Goal: Transaction & Acquisition: Subscribe to service/newsletter

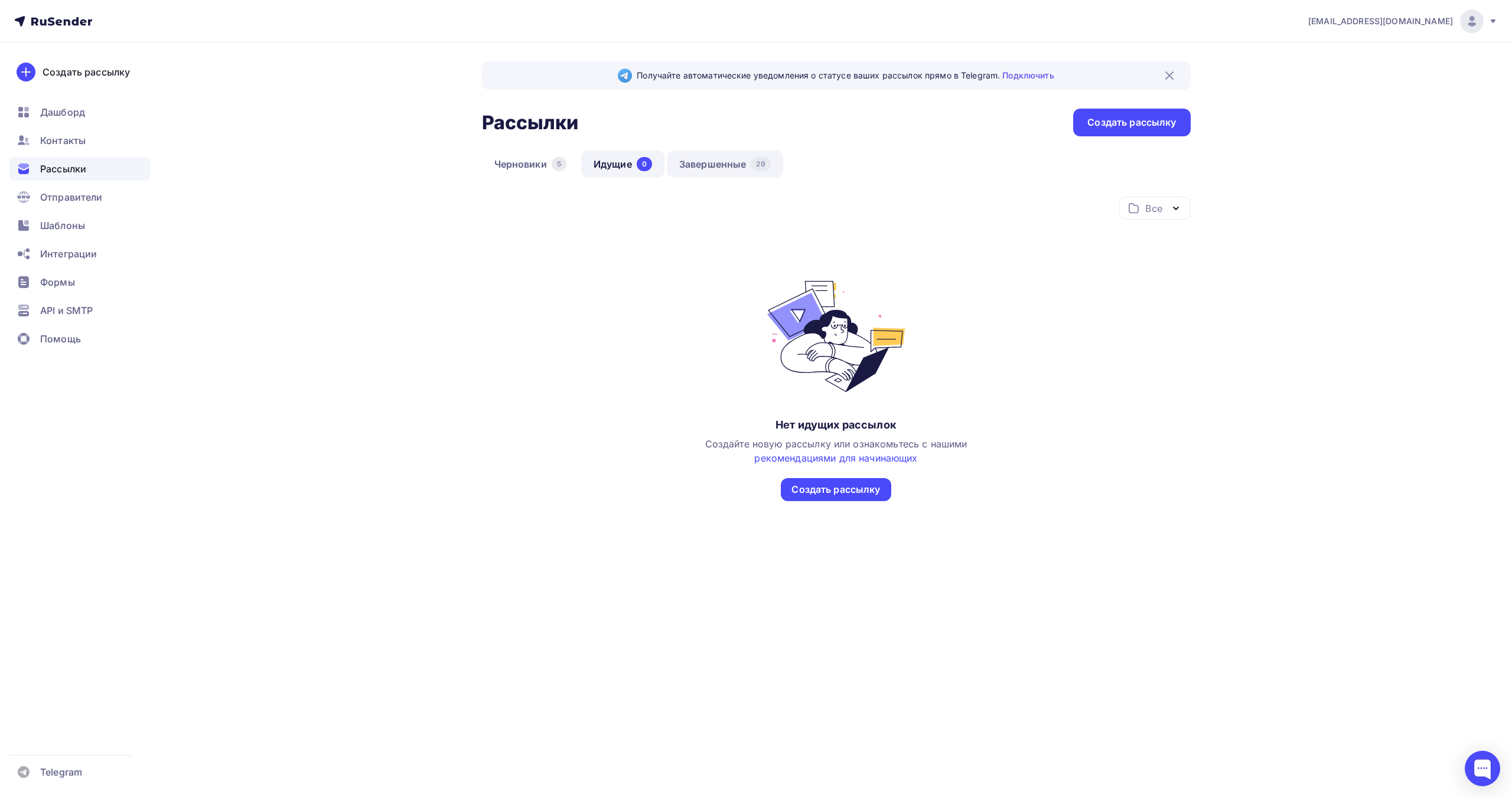
click at [691, 166] on link "Завершенные 29" at bounding box center [724, 164] width 116 height 27
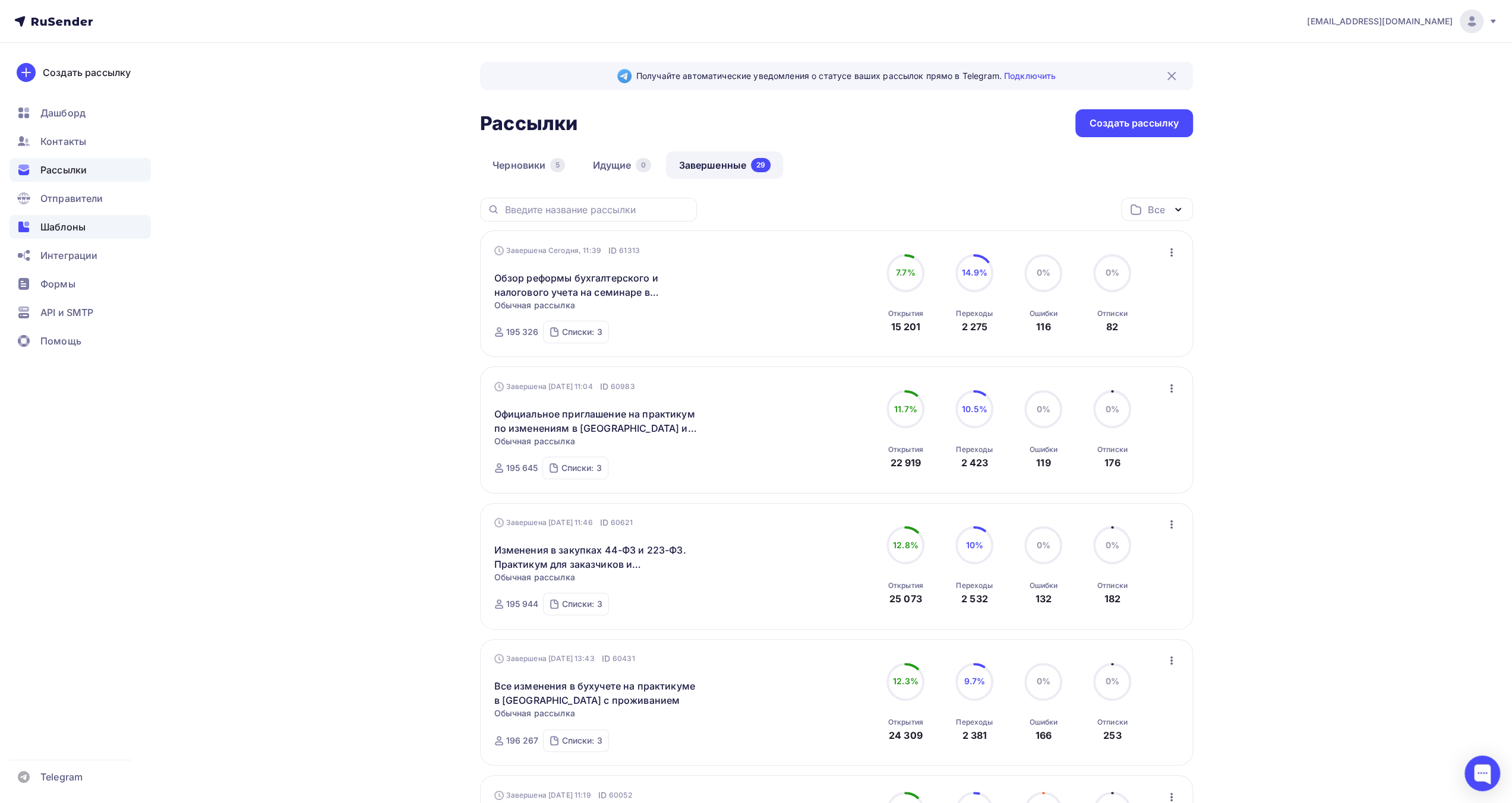
click at [83, 224] on span "Шаблоны" at bounding box center [63, 226] width 45 height 14
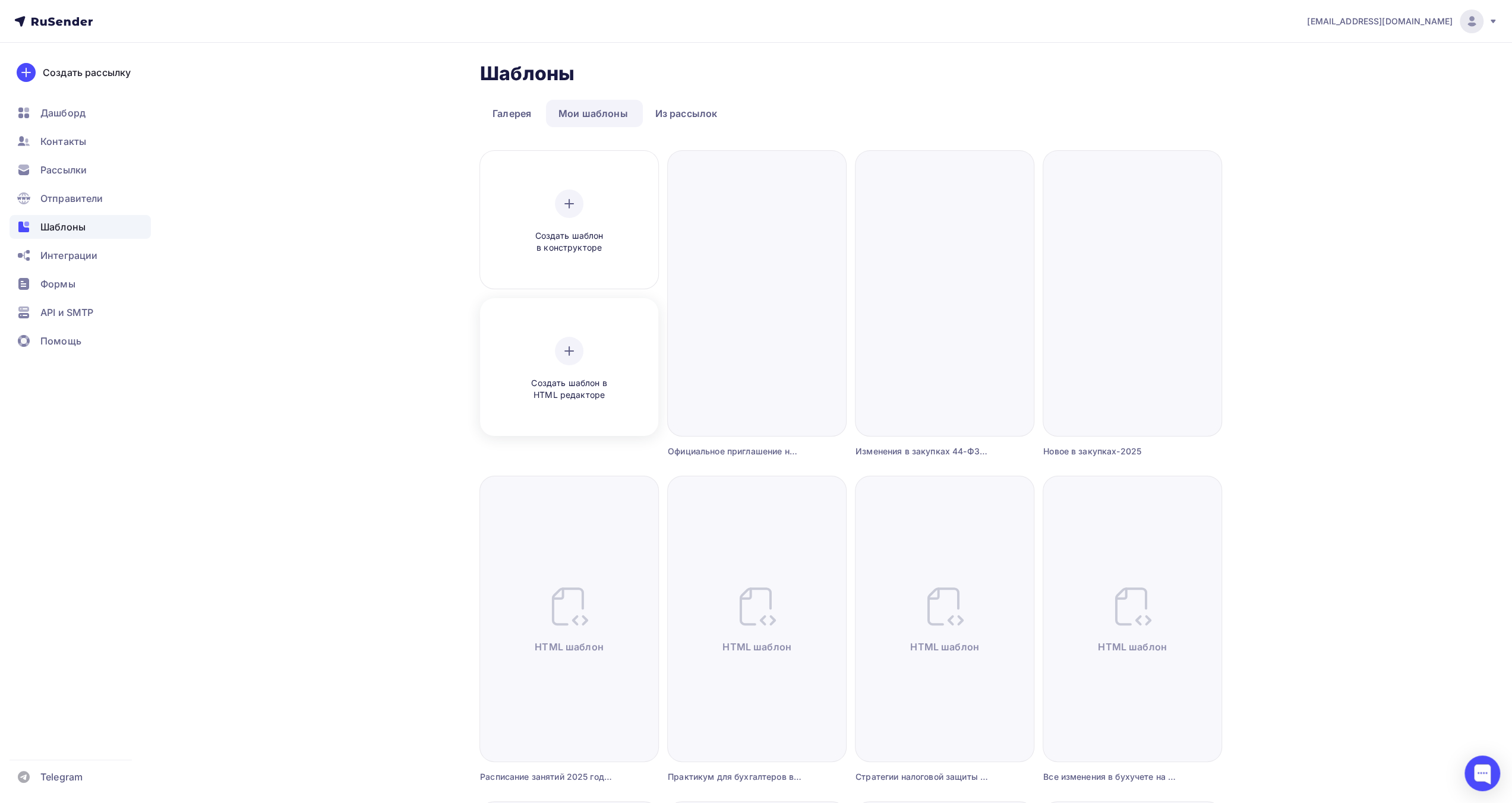
click at [576, 338] on div "Создать шаблон в HTML редакторе" at bounding box center [569, 369] width 113 height 65
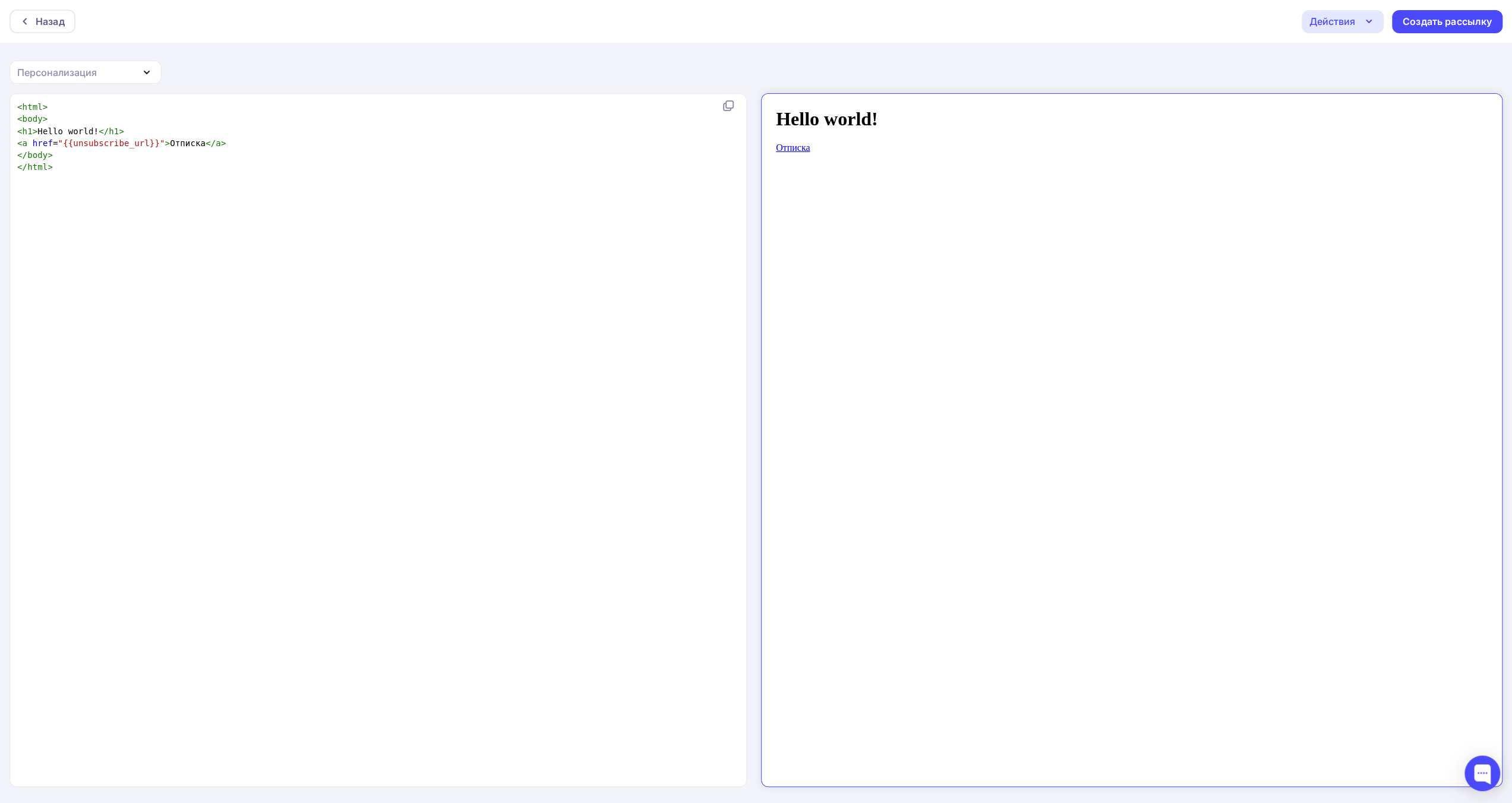
scroll to position [4, 0]
click at [543, 234] on div "xxxxxxxxxx < html > < body > < h1 > Hello world! </ h1 > < a href = "{{unsubscr…" at bounding box center [391, 455] width 752 height 713
type textarea "<html> <body> <h1>Hello world!</h1> <a href="{{unsubscribe_url}}">Отписка</a> <…"
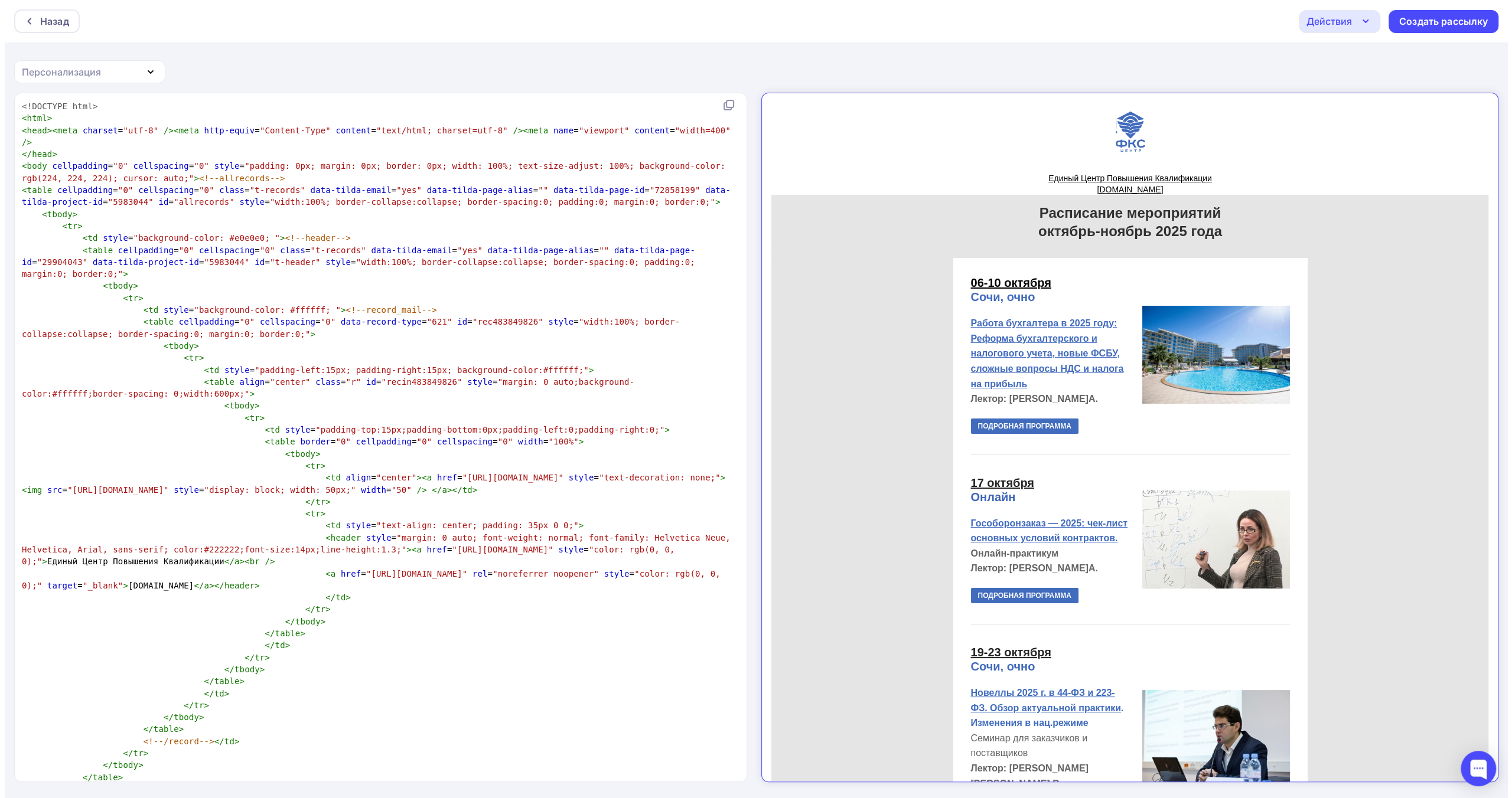
scroll to position [10085, 0]
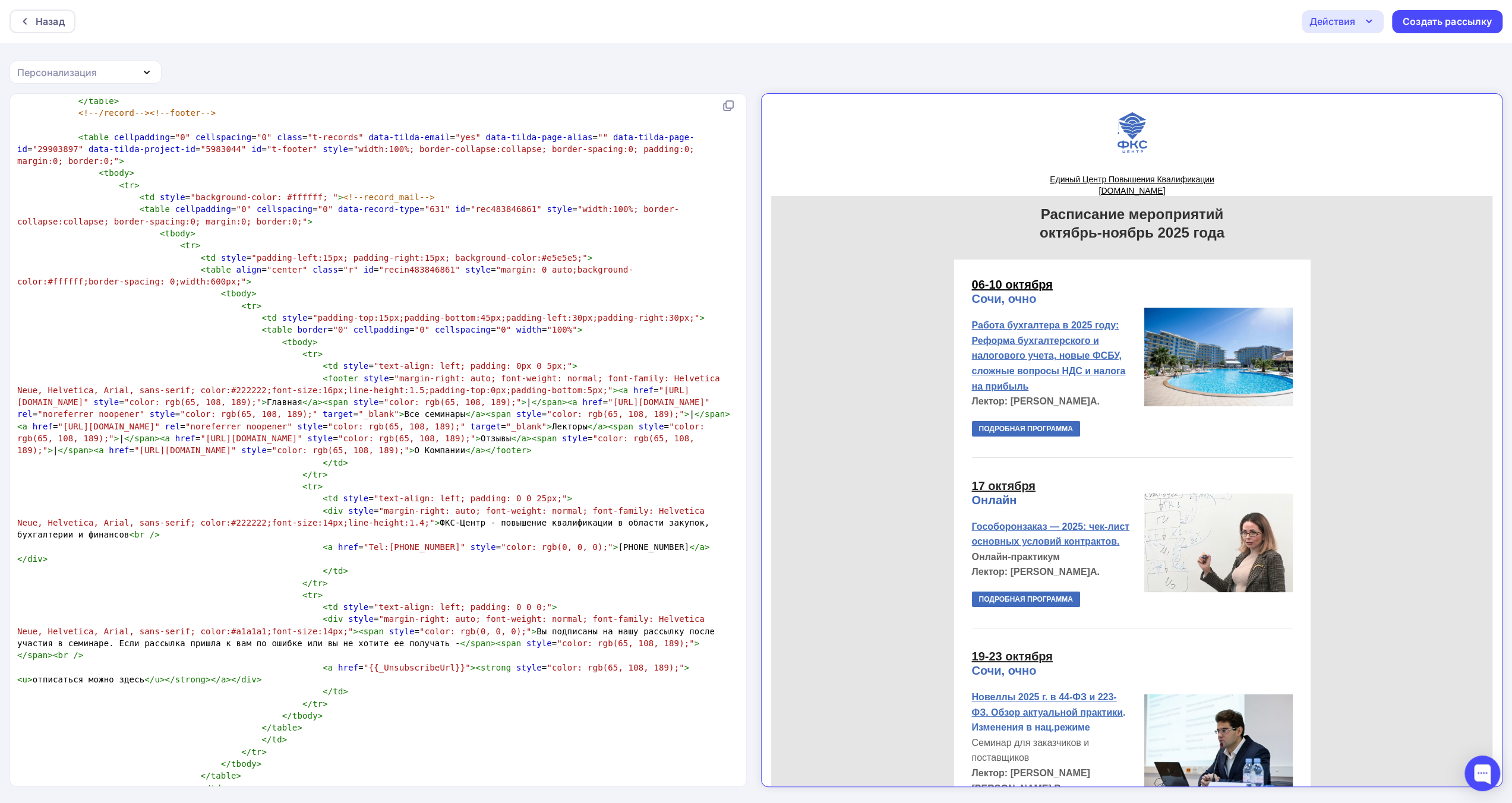
drag, startPoint x: 431, startPoint y: 485, endPoint x: 413, endPoint y: 484, distance: 18.0
click at [431, 663] on span ""{{_UnsubscribeUrl}}"" at bounding box center [417, 667] width 107 height 9
type textarea "href="{{_UnsubscribeUrl}}""
click at [338, 663] on span "href" at bounding box center [348, 667] width 20 height 9
click at [1336, 25] on div "Действия" at bounding box center [1332, 21] width 46 height 14
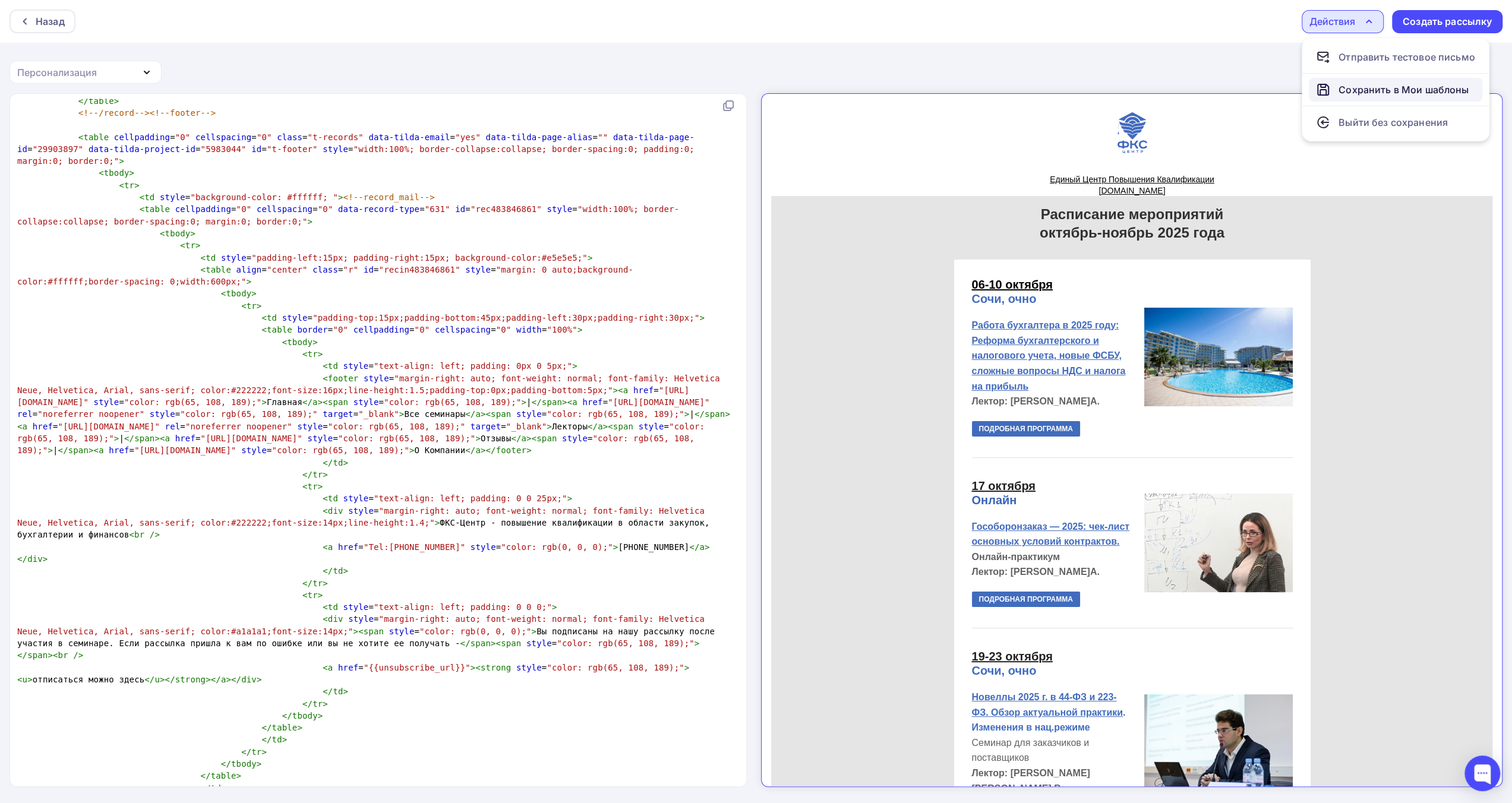
click at [1348, 95] on div "Сохранить в Мои шаблоны" at bounding box center [1404, 89] width 130 height 14
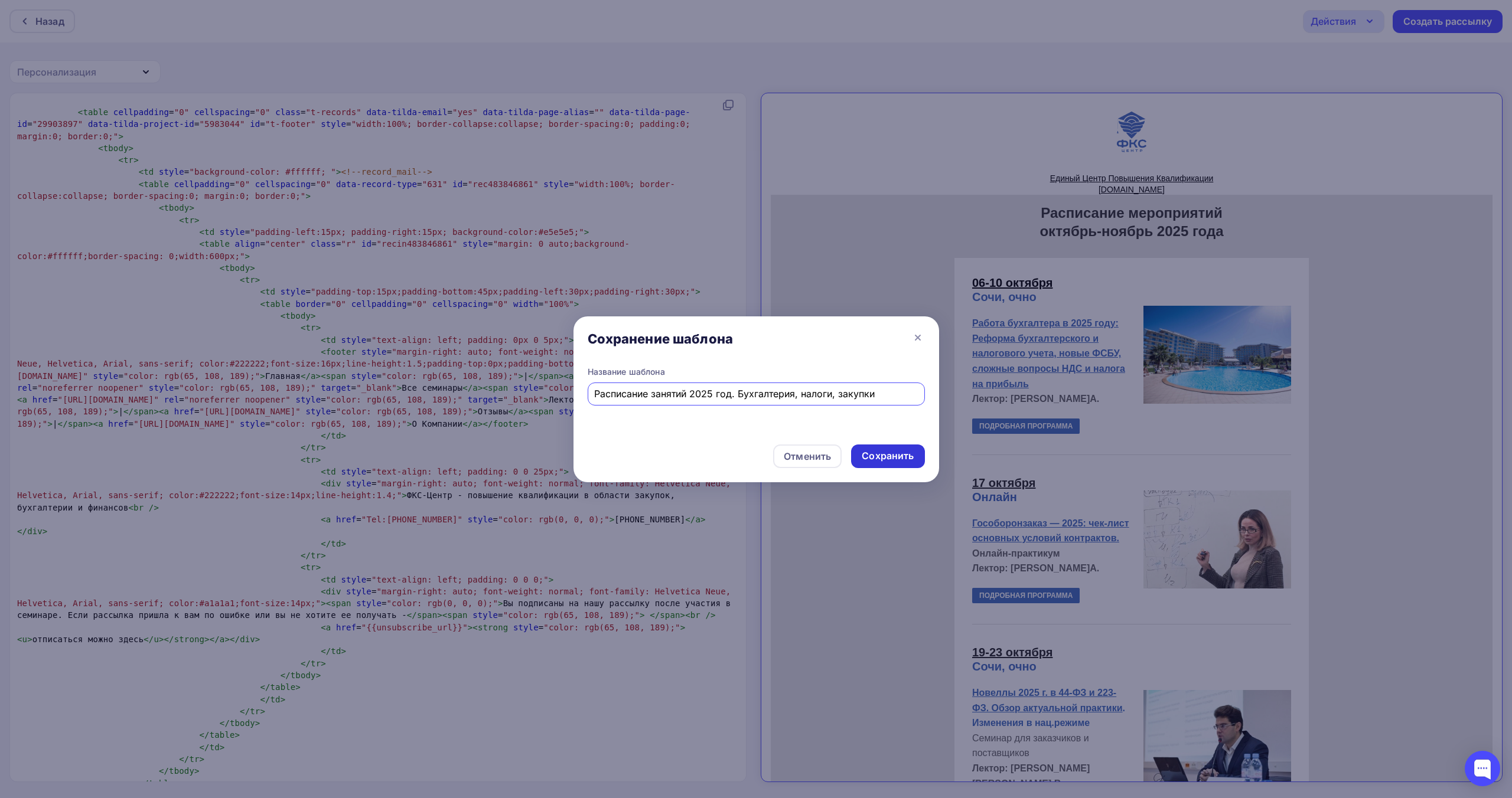
type input "Расписание занятий 2025 год. Бухгалтерия, налоги, закупки"
click at [884, 458] on div "Сохранить" at bounding box center [888, 456] width 52 height 13
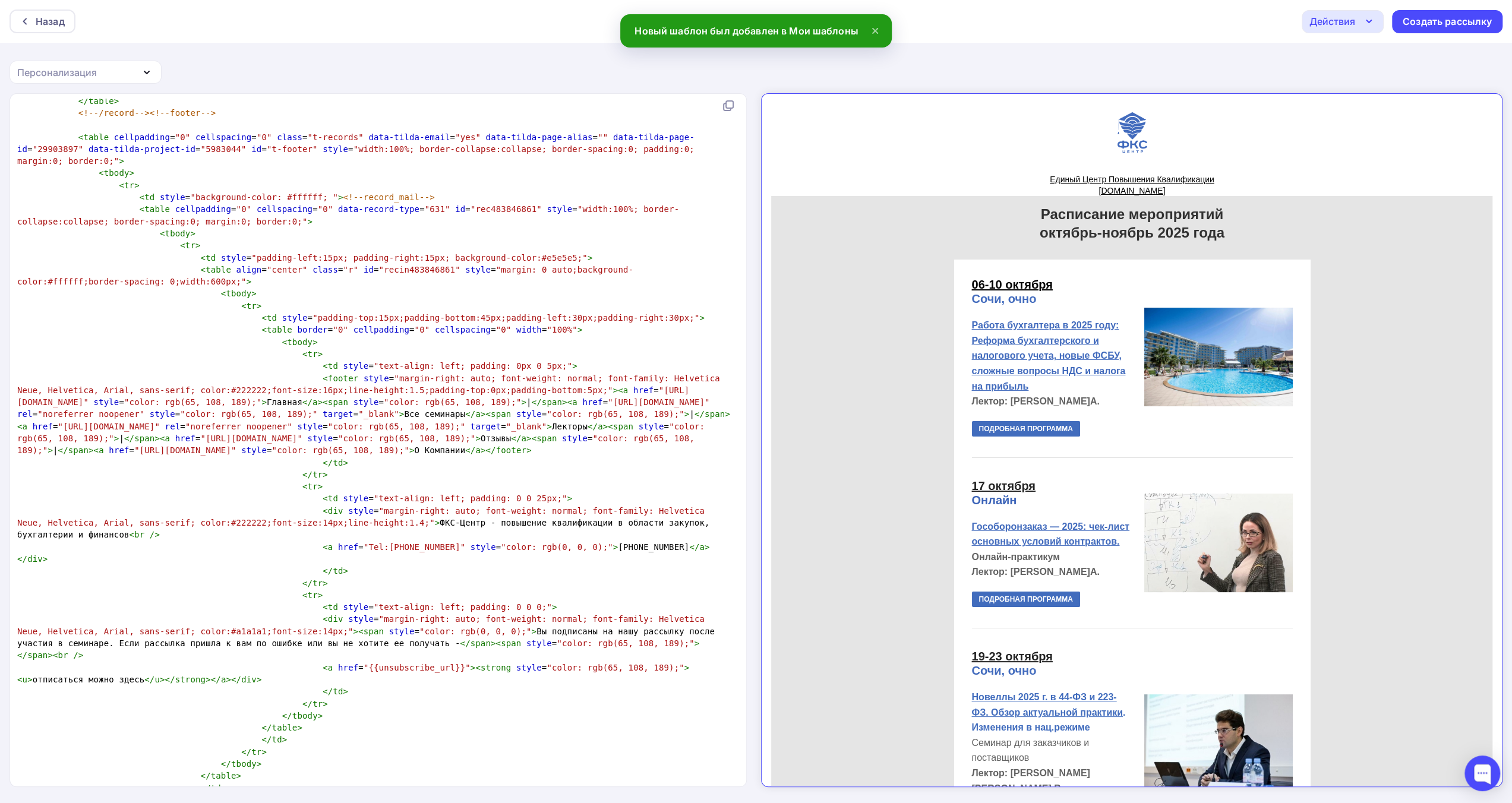
click at [565, 698] on pre "</ tr >" at bounding box center [376, 704] width 722 height 12
type textarea "<!DOCTYPE html> <html> <head><meta charset="utf-8" /><meta http-equiv="Content-…"
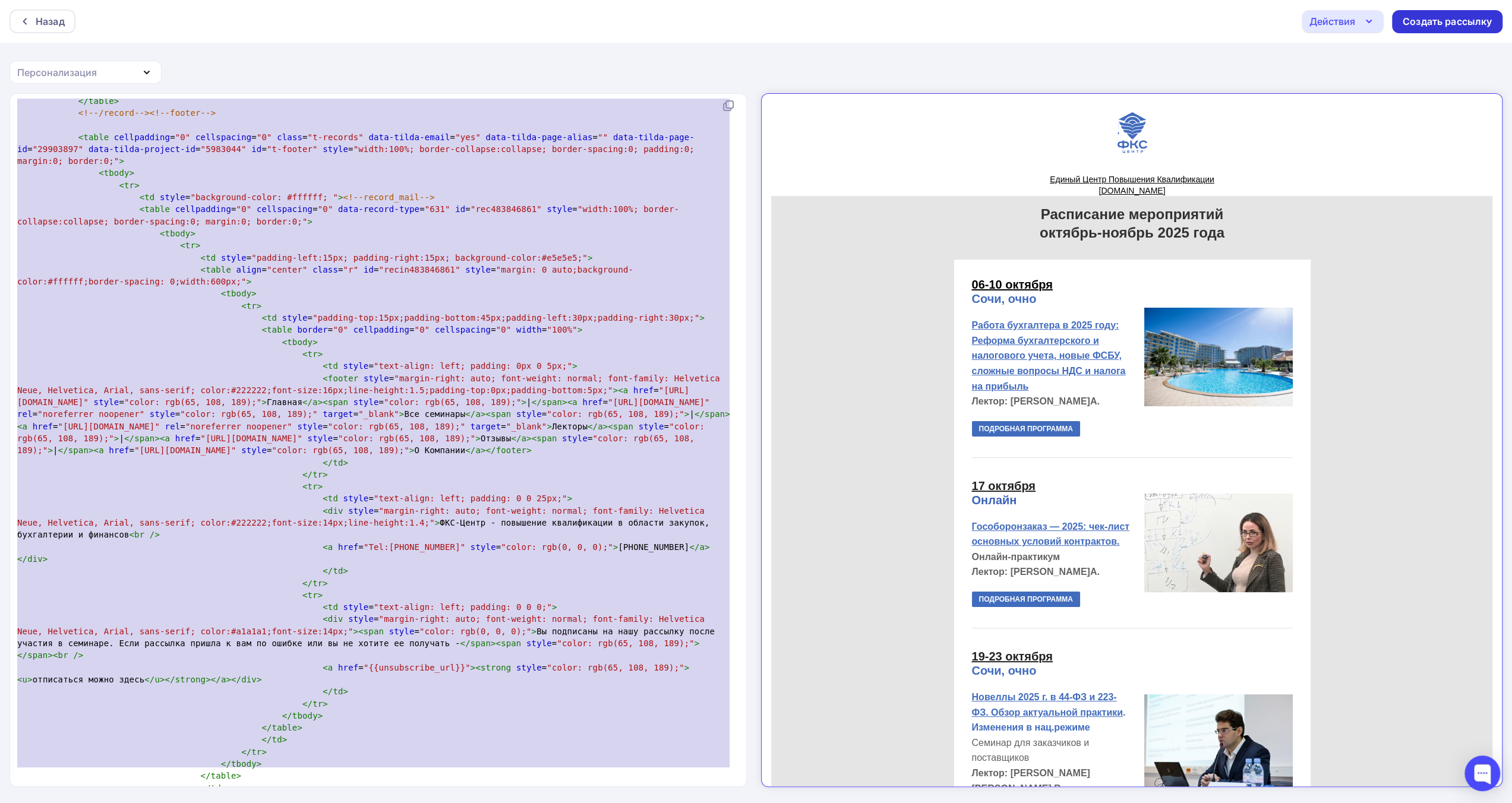
click at [1415, 25] on div "Создать рассылку" at bounding box center [1448, 21] width 89 height 13
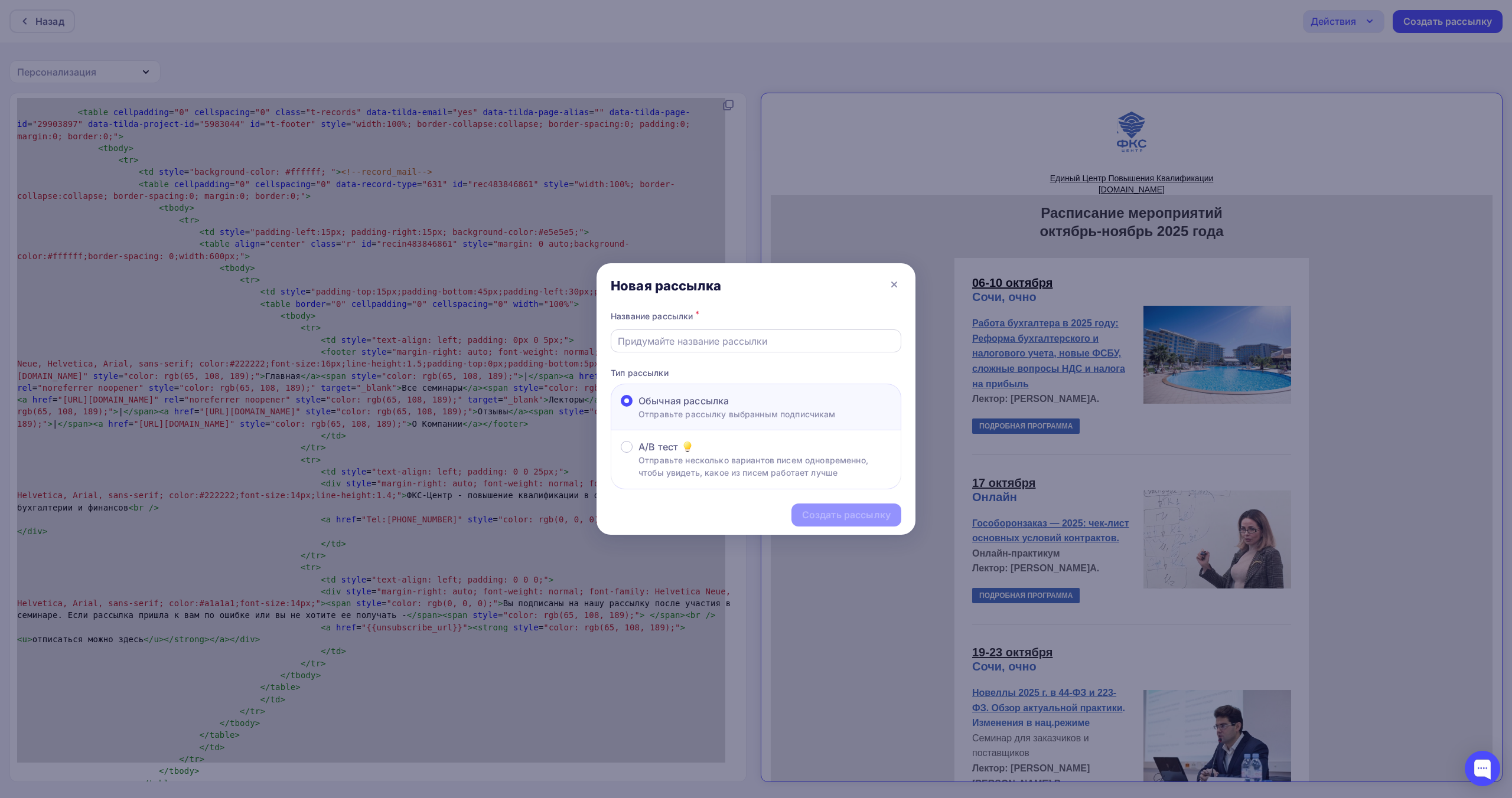
click at [659, 345] on input "text" at bounding box center [756, 341] width 277 height 14
paste input "Расписание занятий 2025 год. Бухгалтерия, налоги, закупки"
type input "Расписание занятий 2025 год. Бухгалтерия, налоги, закупки"
click at [866, 515] on div "Создать рассылку" at bounding box center [847, 515] width 89 height 13
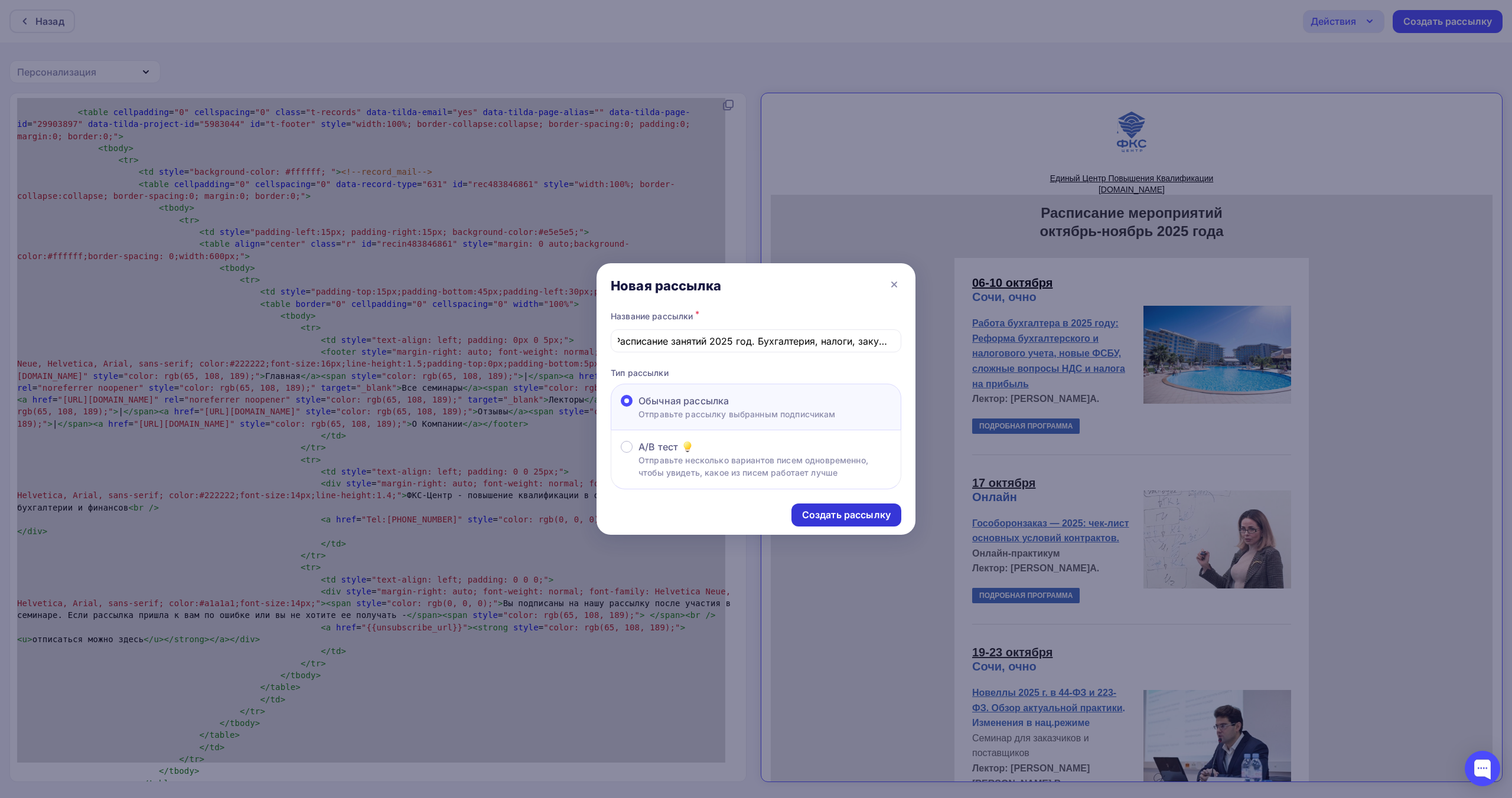
scroll to position [0, 0]
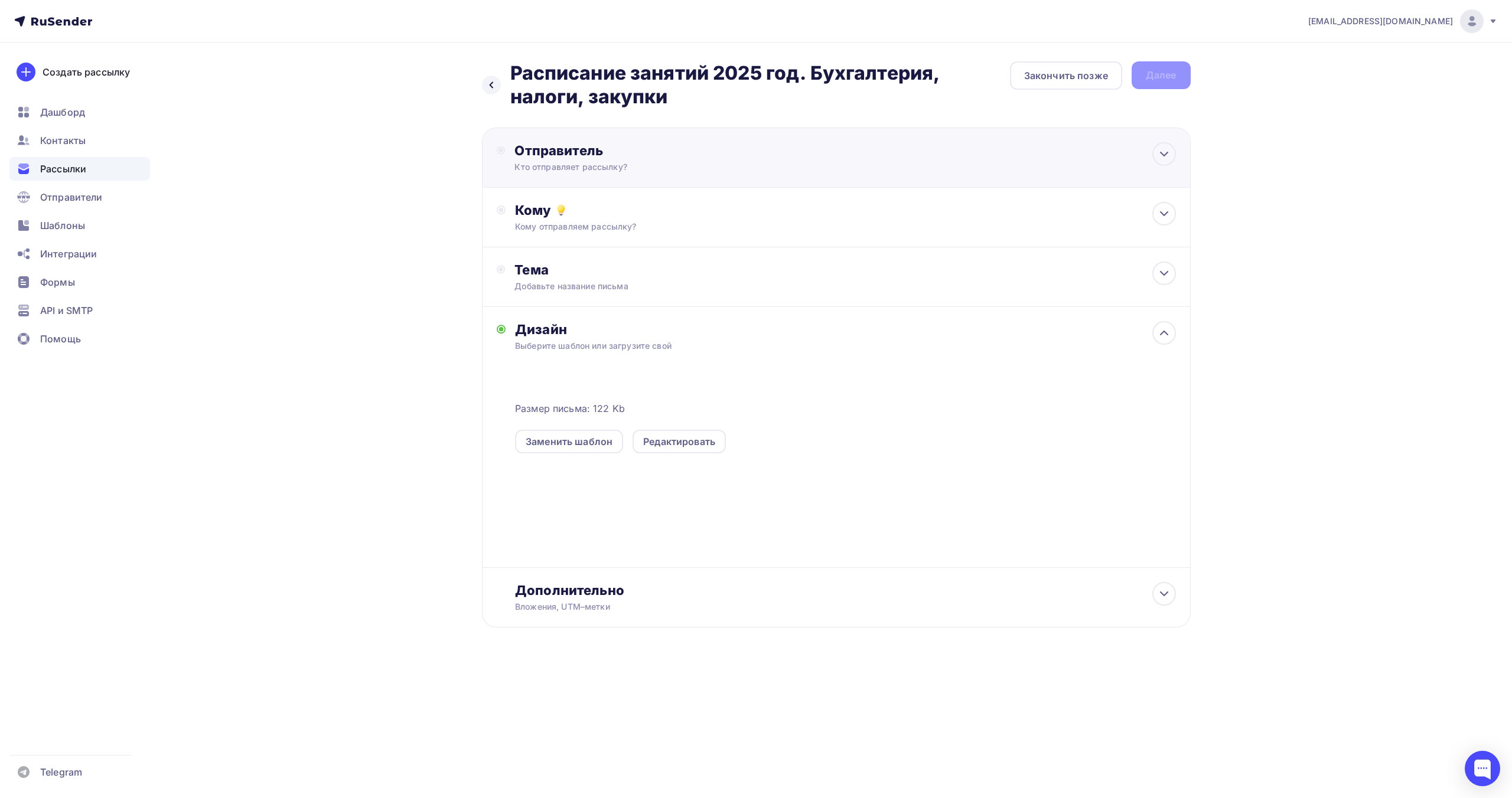
click at [618, 155] on div "Отправитель" at bounding box center [642, 151] width 255 height 17
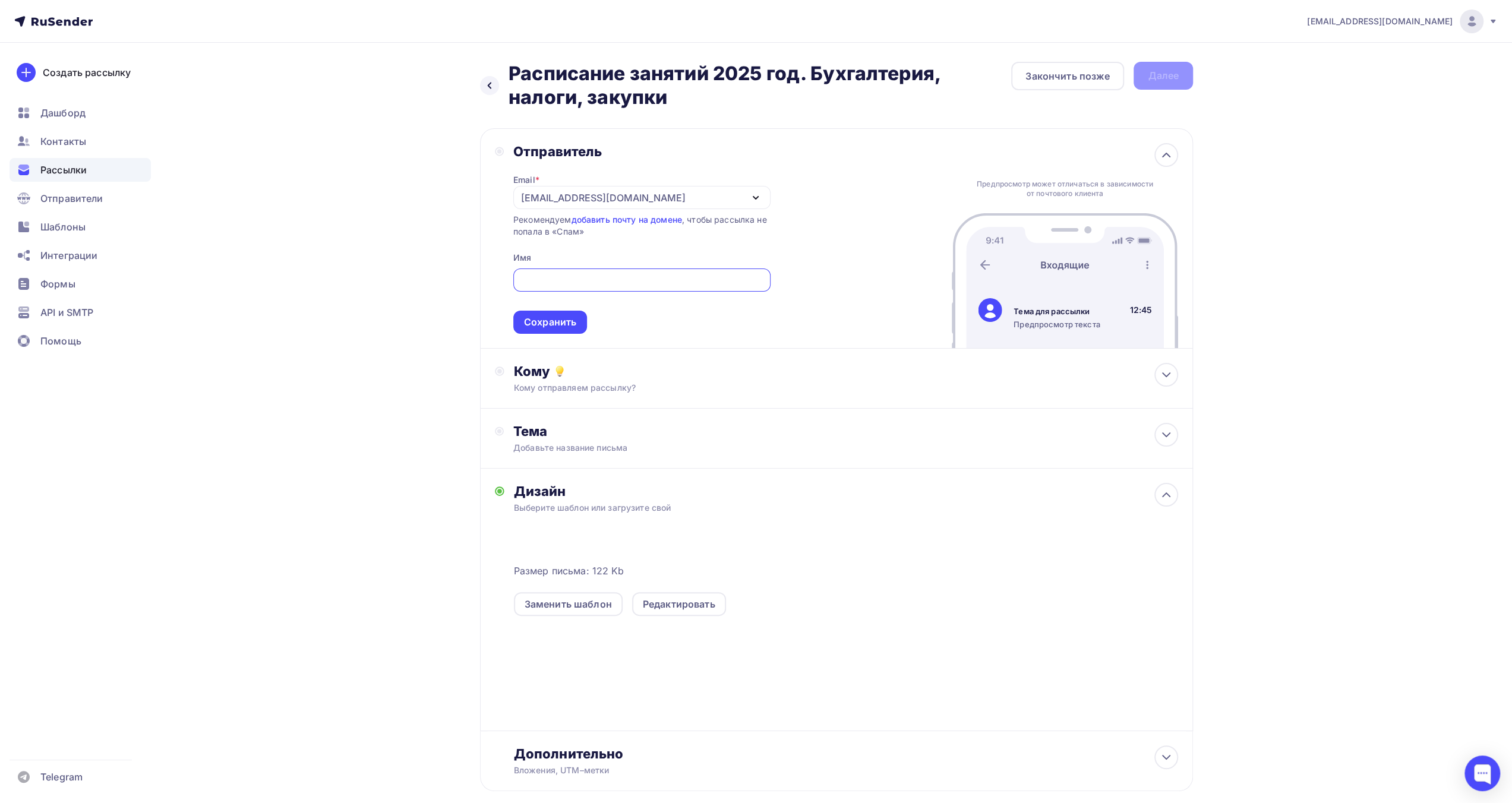
click at [629, 193] on div "[EMAIL_ADDRESS][DOMAIN_NAME]" at bounding box center [642, 198] width 257 height 23
click at [648, 228] on div "[EMAIL_ADDRESS][DOMAIN_NAME]" at bounding box center [642, 232] width 229 height 14
click at [593, 274] on input "text" at bounding box center [642, 280] width 244 height 14
type input "A"
type input "ФКС Центр"
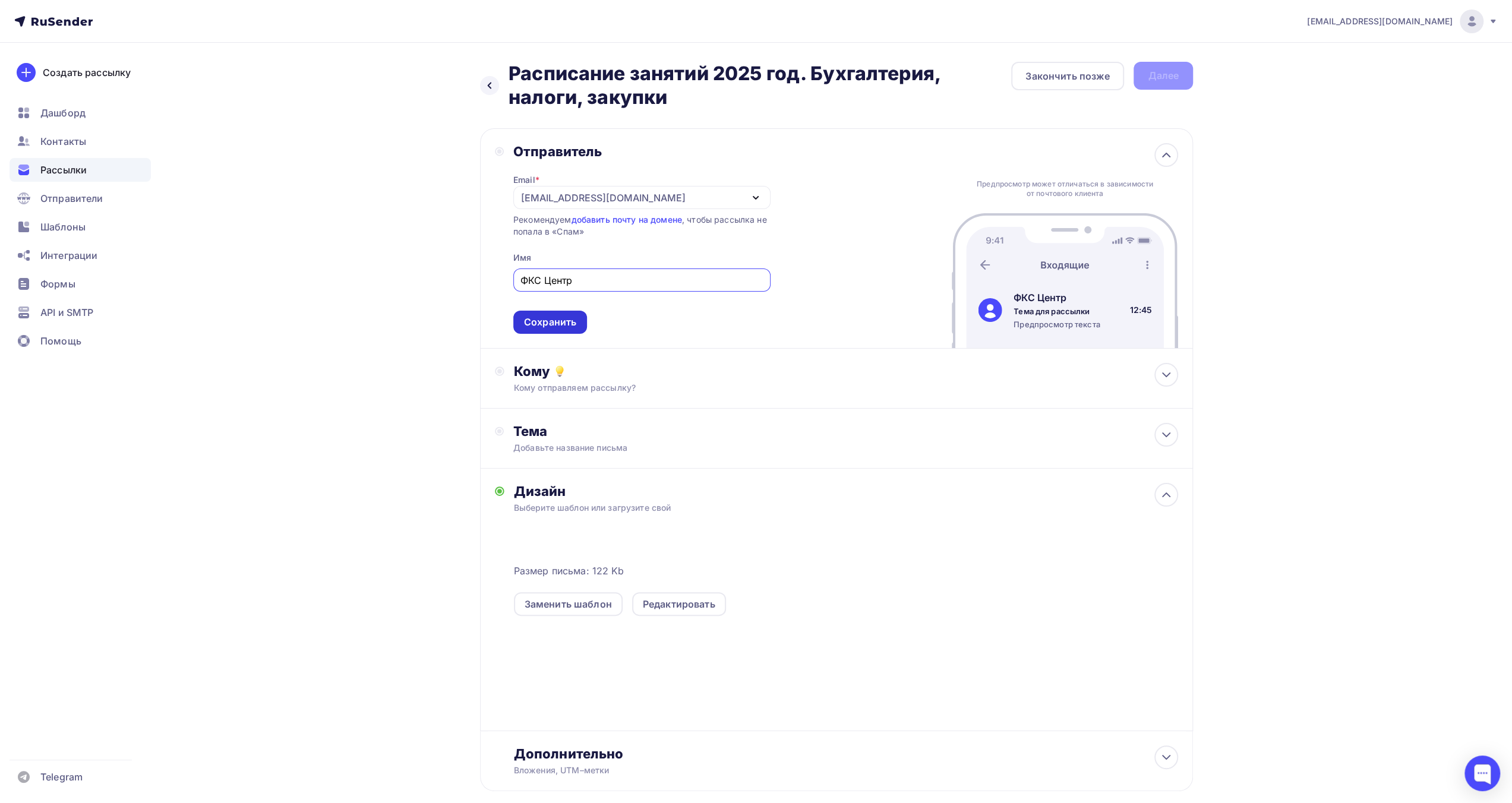
click at [568, 314] on div "Сохранить" at bounding box center [550, 322] width 73 height 23
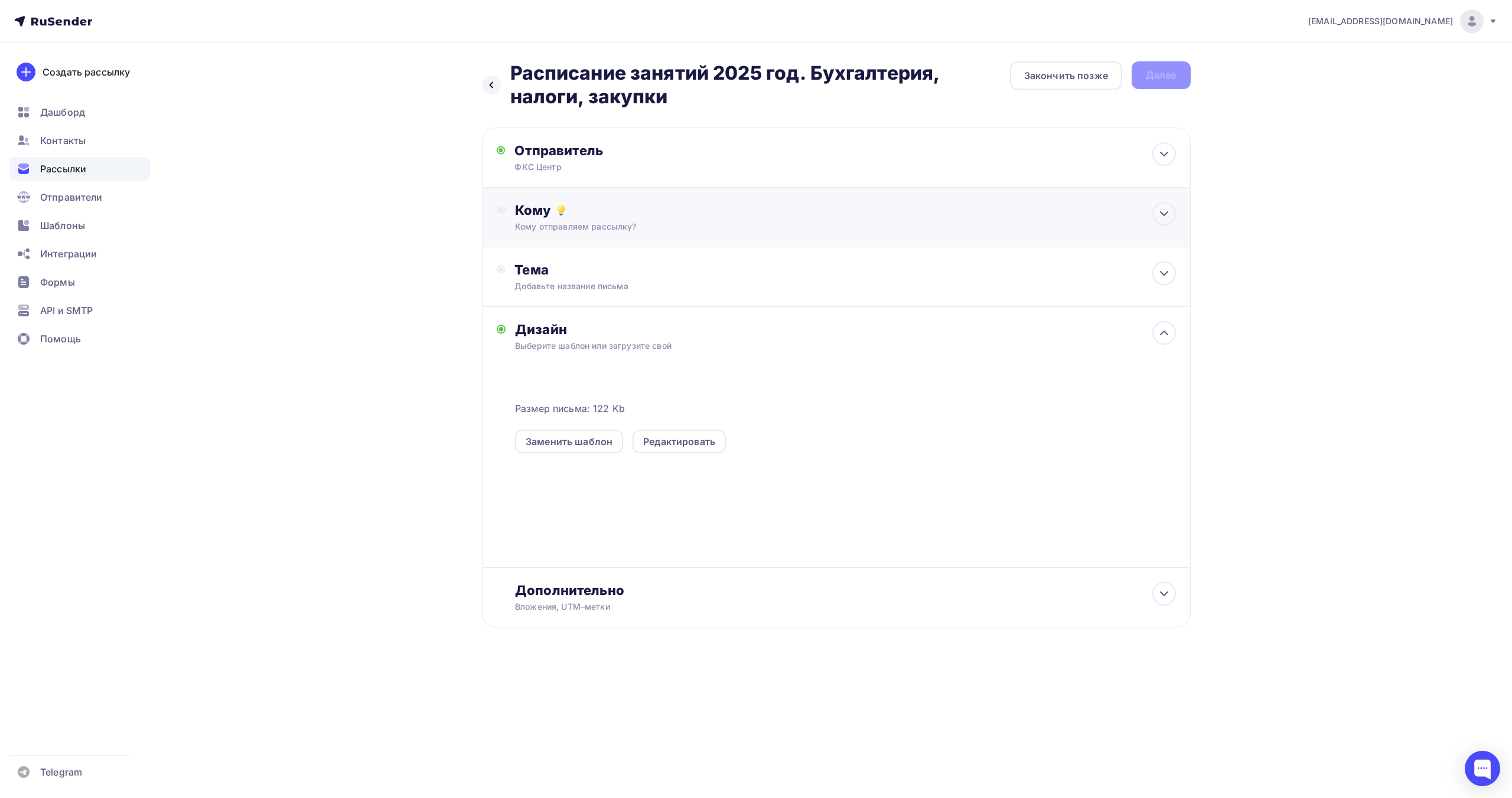
click at [586, 226] on div "Кому отправляем рассылку?" at bounding box center [812, 227] width 594 height 12
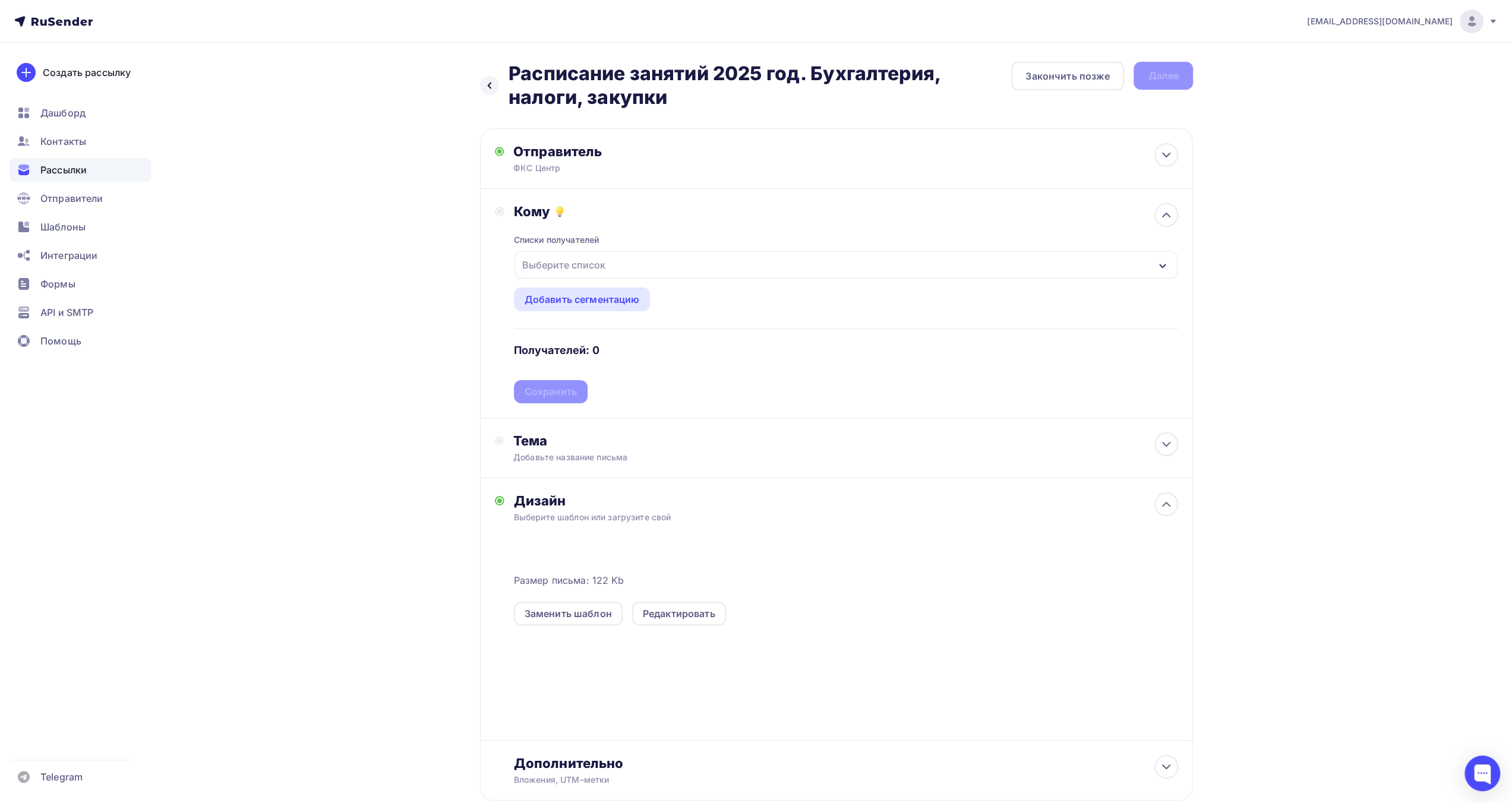
click at [617, 272] on div "Выберите список" at bounding box center [846, 265] width 663 height 27
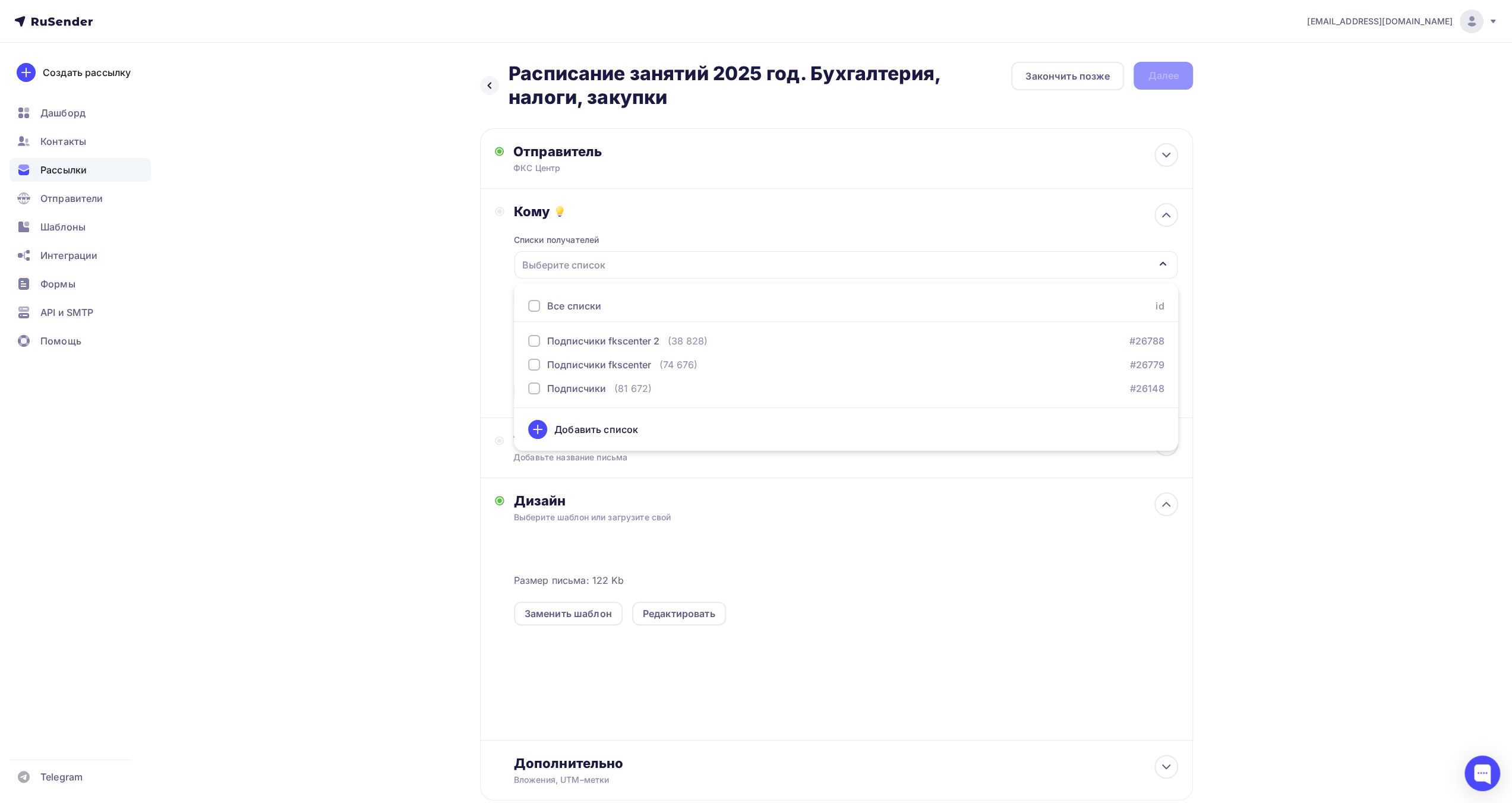
click at [575, 301] on div "Все списки" at bounding box center [574, 306] width 54 height 14
click at [447, 365] on div "Назад Расписание занятий 2025 год. Бухгалтерия, налоги, закупки Расписание заня…" at bounding box center [756, 460] width 974 height 835
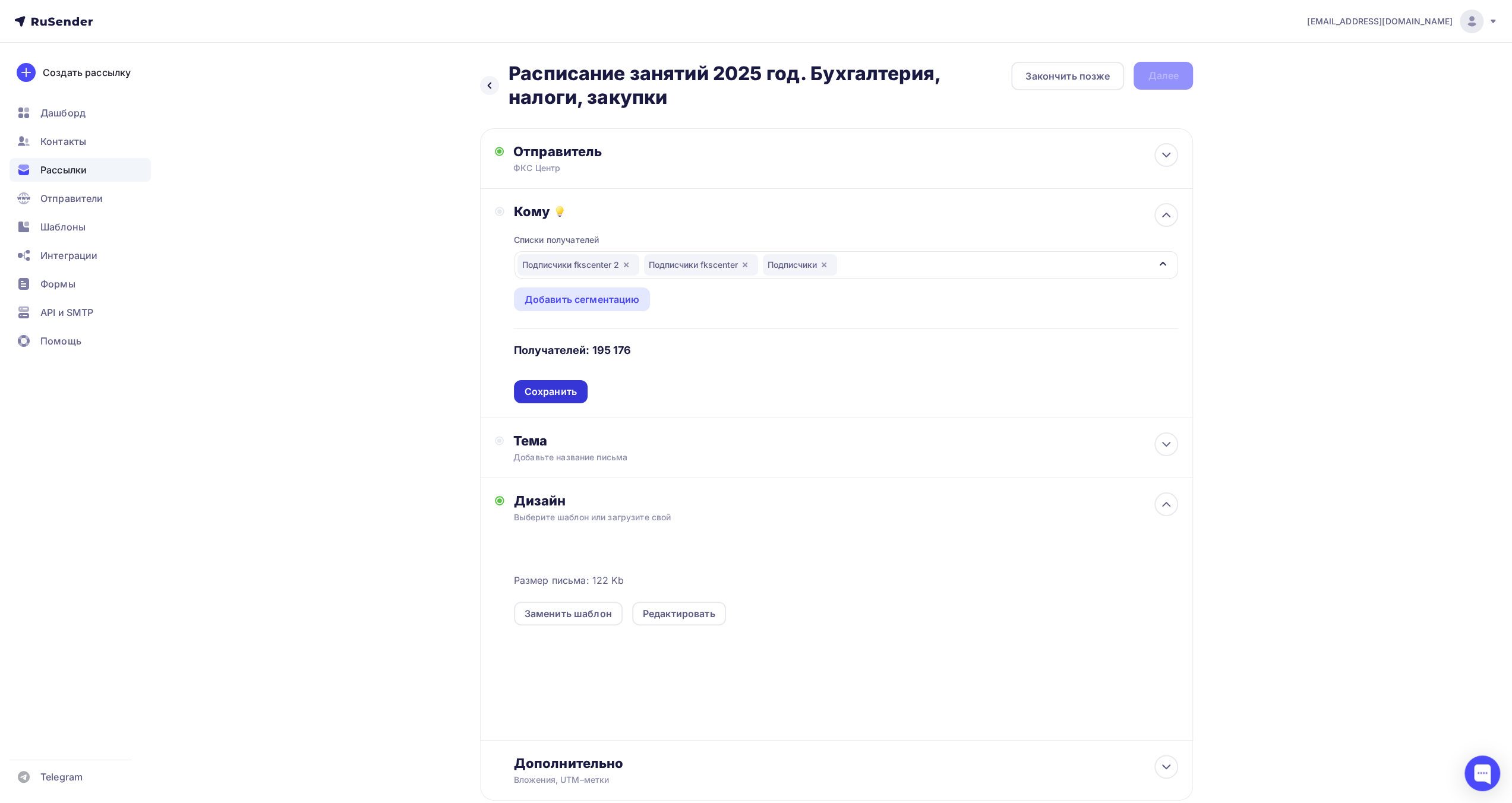
click at [535, 391] on div "Сохранить" at bounding box center [551, 392] width 52 height 13
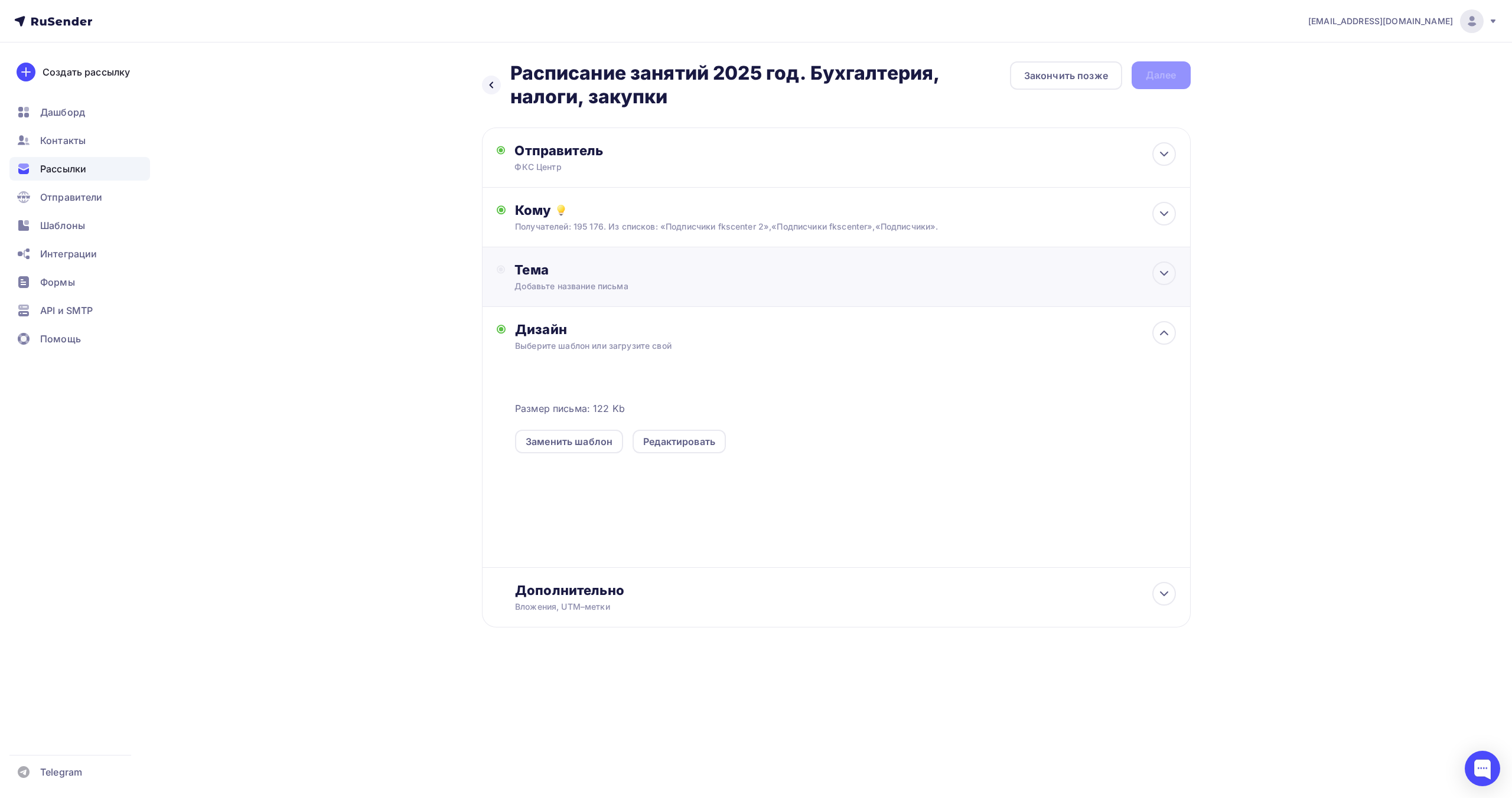
click at [594, 275] on div "Тема" at bounding box center [631, 269] width 234 height 17
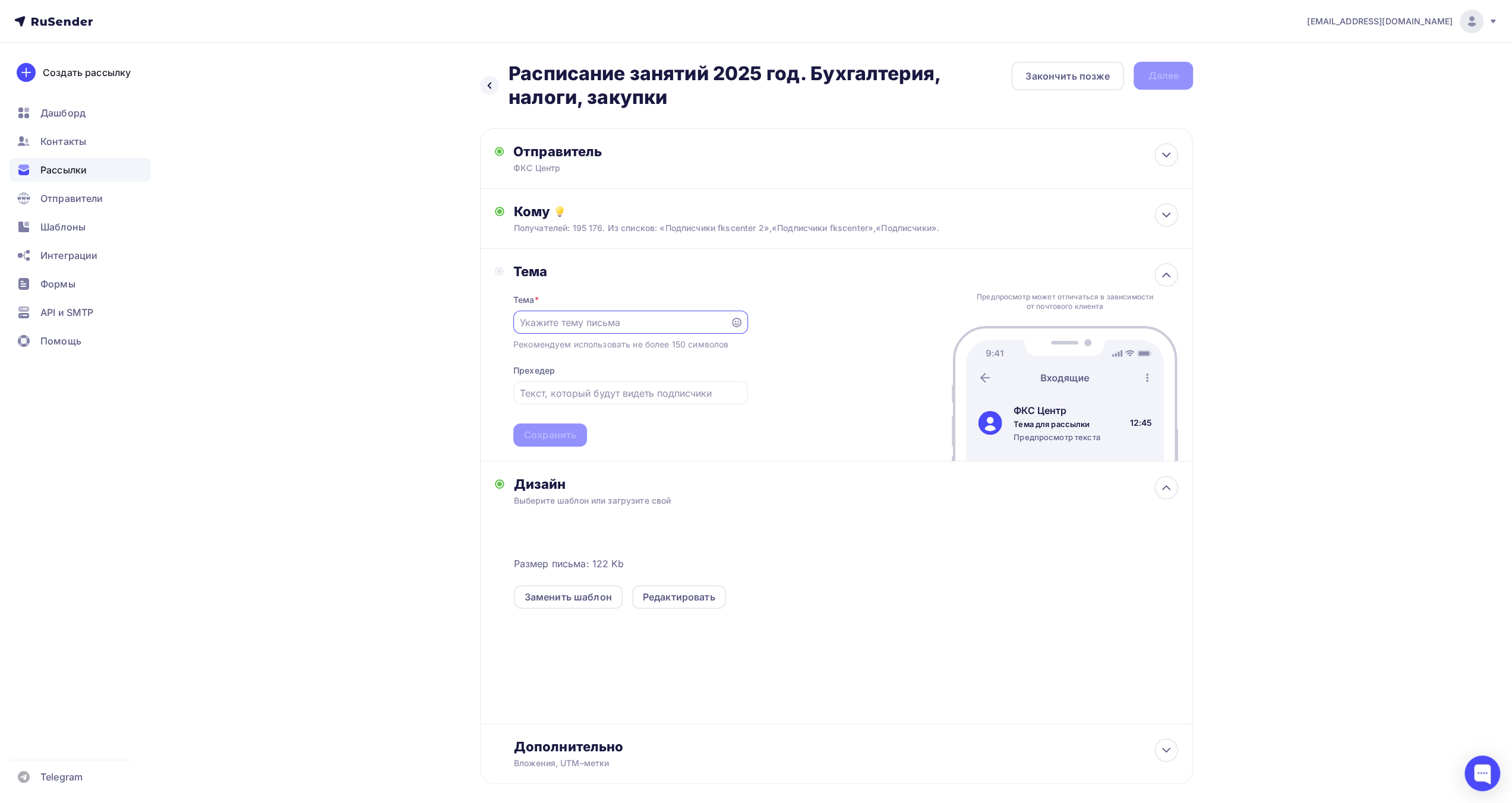
paste input "Расписание занятий 2025 год. Бухгалтерия, налоги, закупки"
type input "Расписание занятий 2025 год. Бухгалтерия, налоги, закупки"
click at [593, 386] on div at bounding box center [631, 392] width 235 height 23
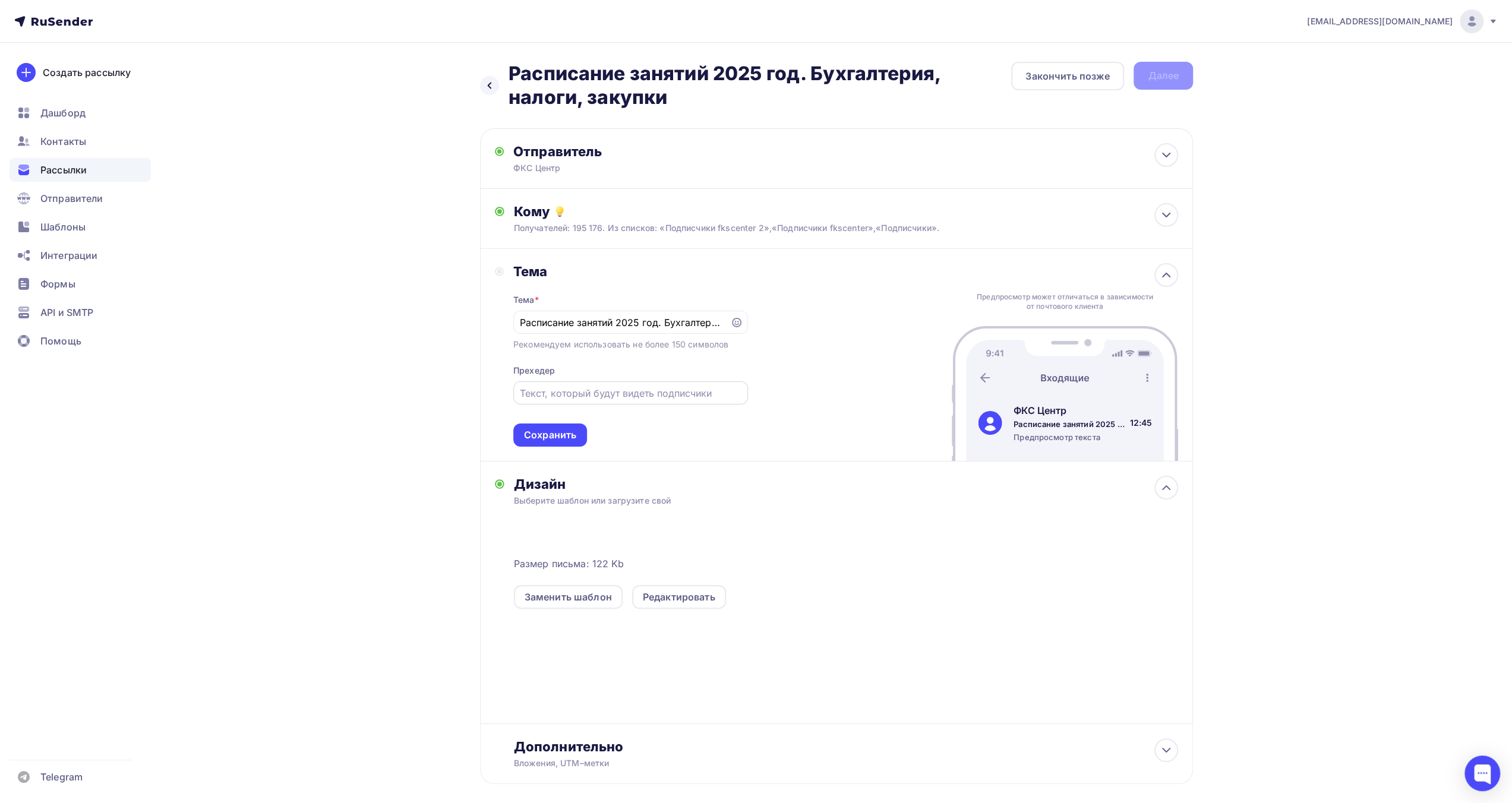
click at [603, 392] on input "text" at bounding box center [630, 393] width 221 height 14
type input "П"
type input "Обучение очно и онлайн"
click at [571, 432] on div "Сохранить" at bounding box center [550, 435] width 52 height 13
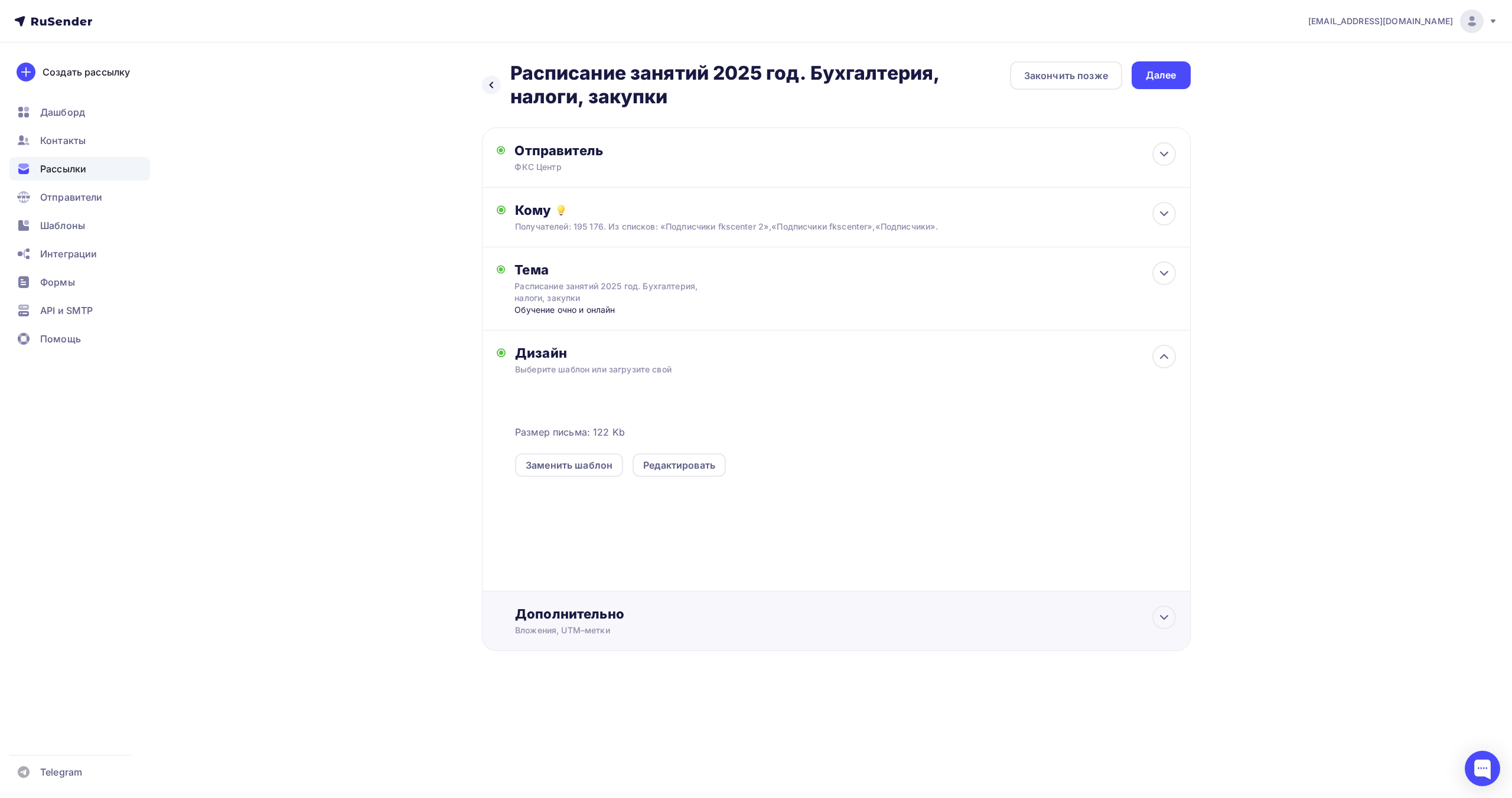
click at [566, 612] on div "Дополнительно" at bounding box center [845, 614] width 660 height 17
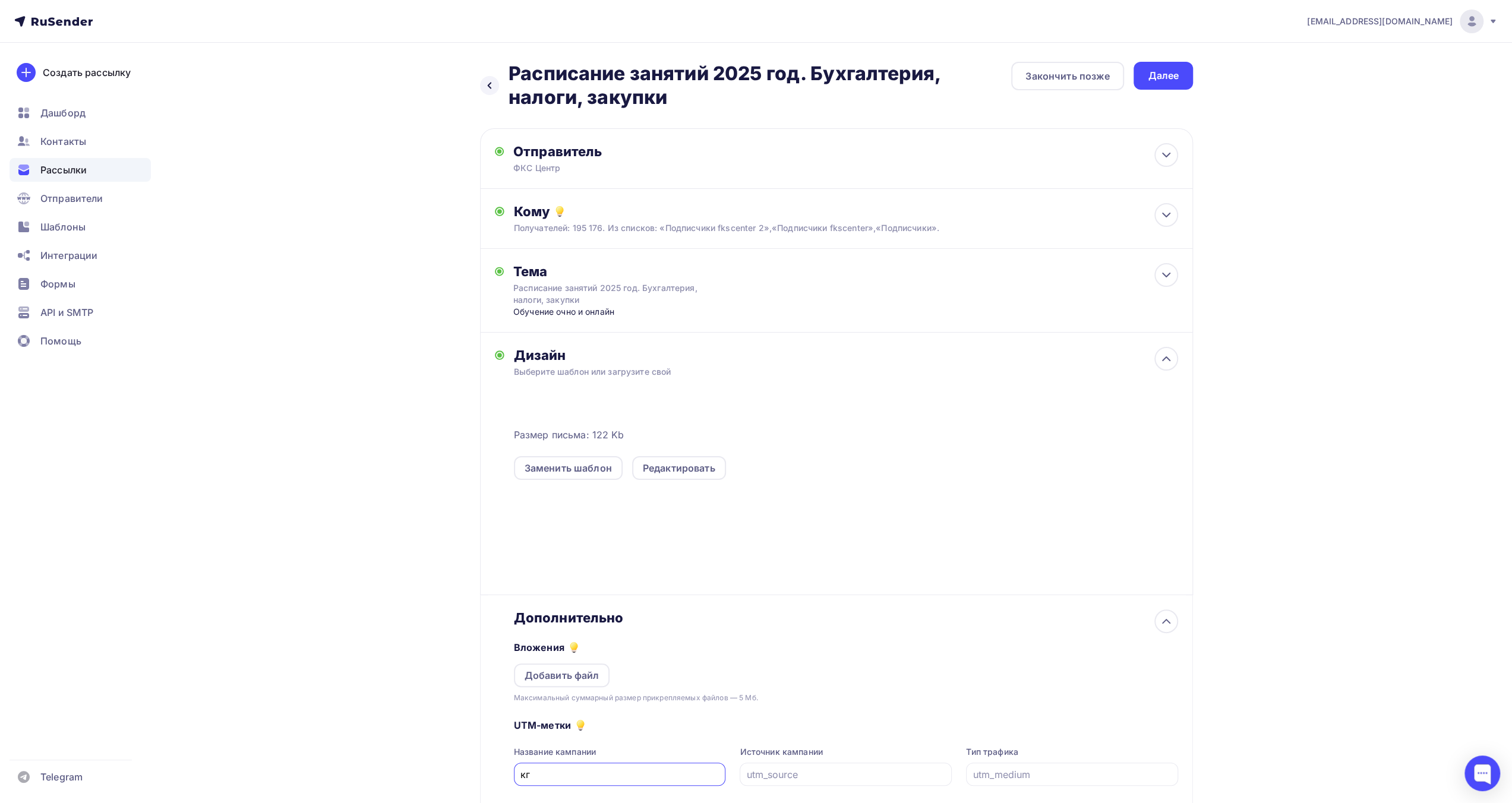
type input "к"
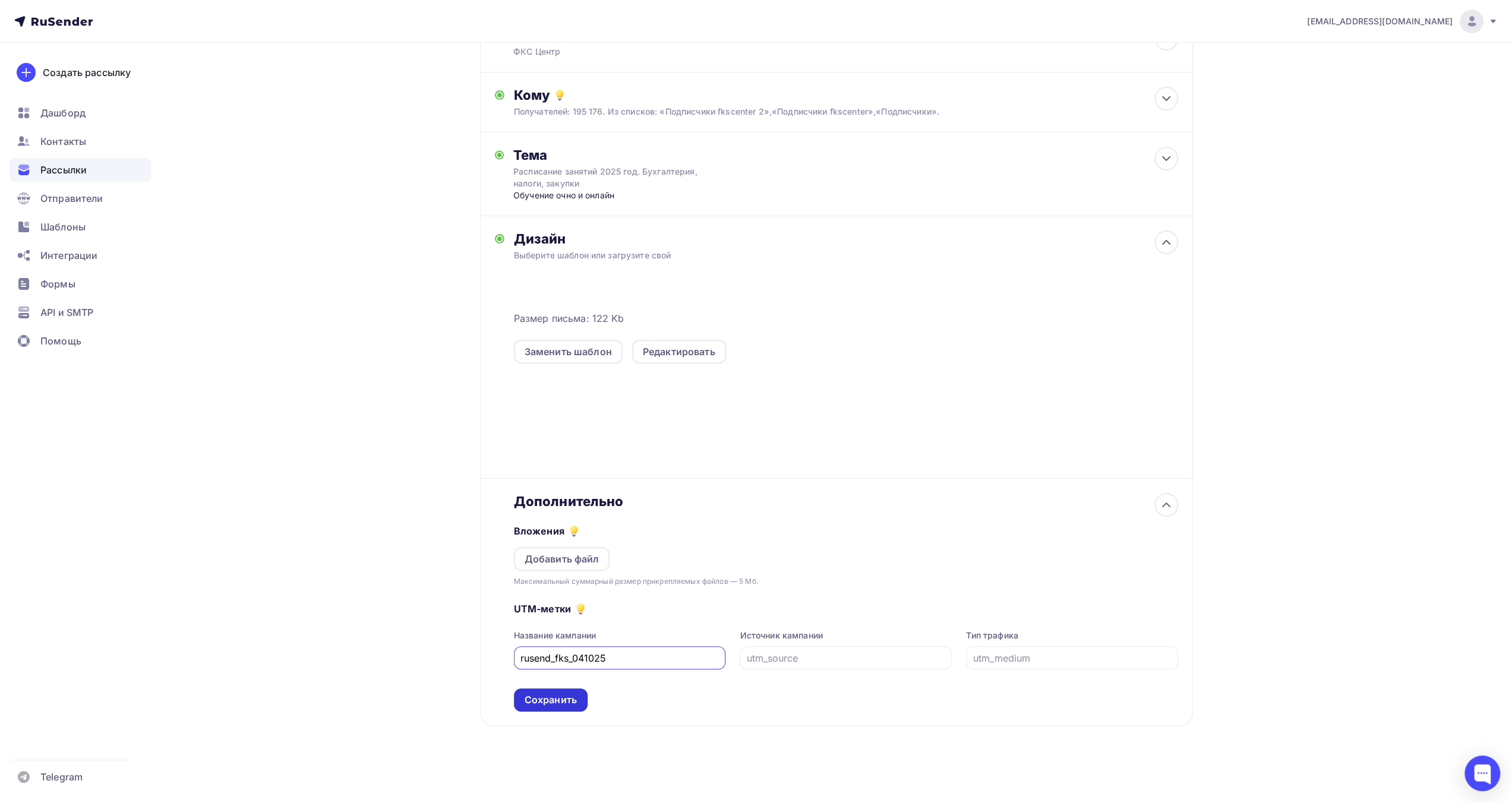
type input "rusend_fks_041025"
click at [567, 695] on div "Сохранить" at bounding box center [551, 700] width 52 height 13
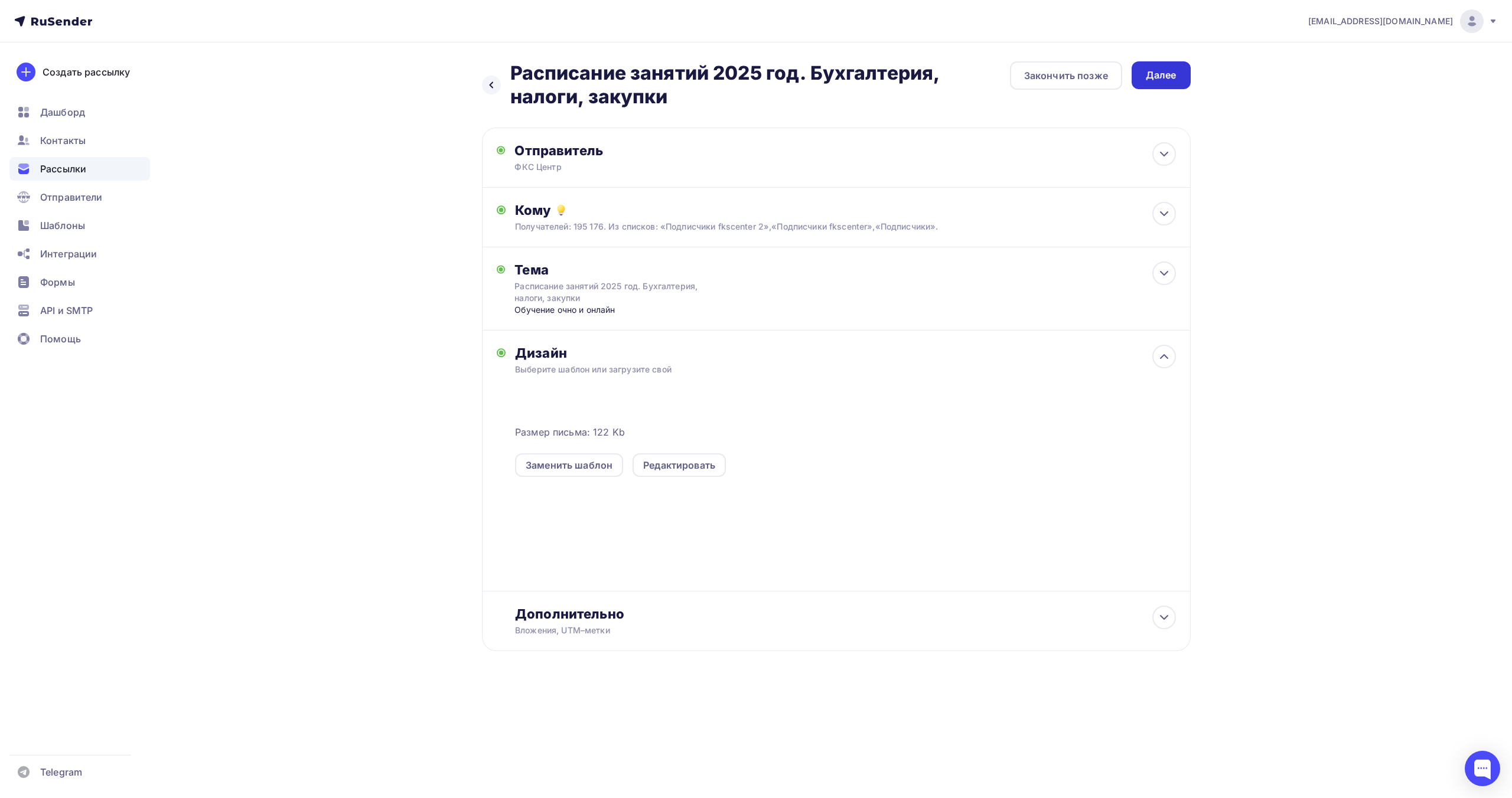
click at [1161, 73] on div "Далее" at bounding box center [1161, 75] width 31 height 13
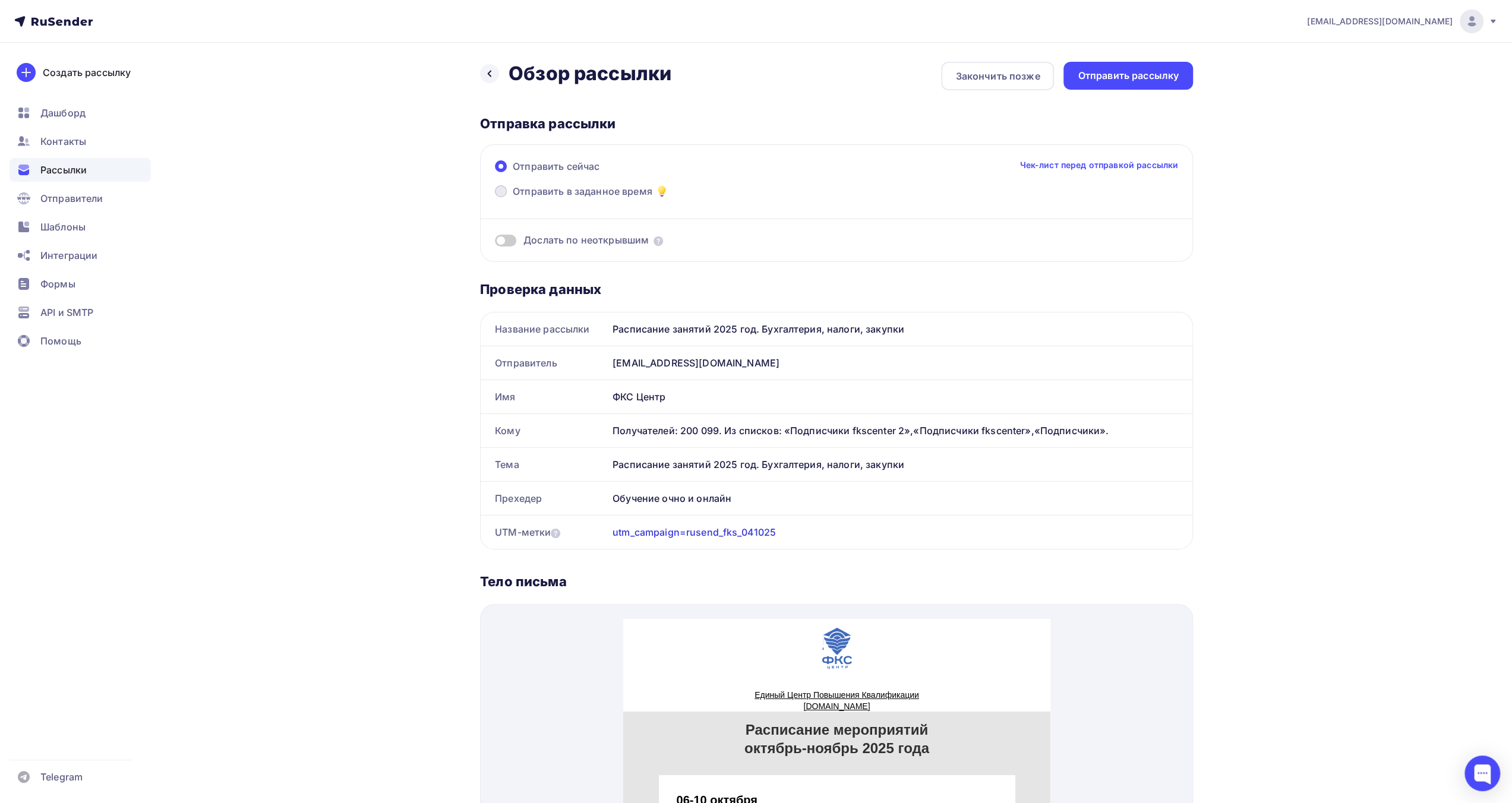
click at [505, 190] on span at bounding box center [501, 192] width 12 height 12
click at [513, 198] on input "Отправить в заданное время" at bounding box center [513, 198] width 0 height 0
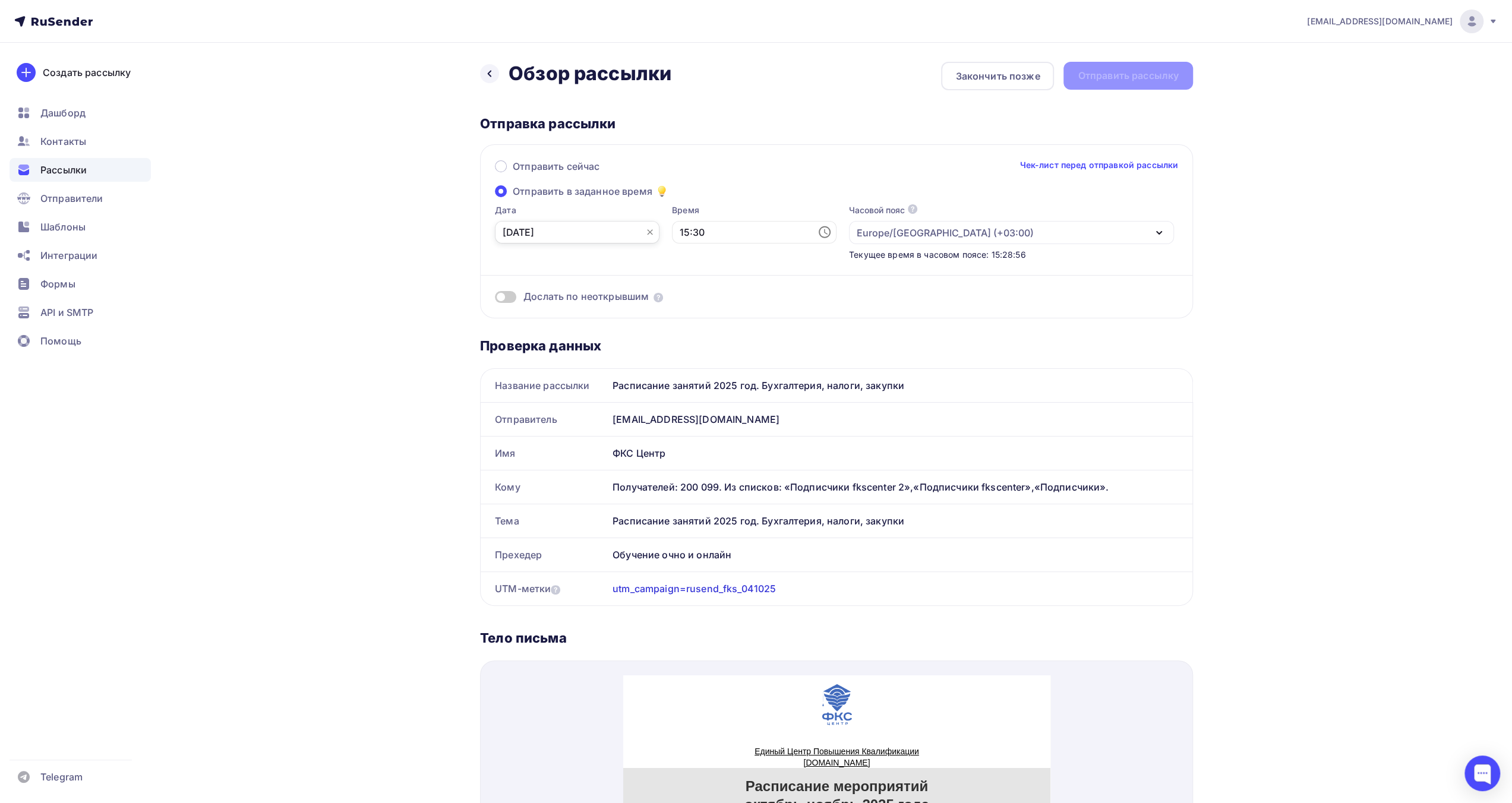
click at [601, 236] on input "[DATE]" at bounding box center [577, 232] width 165 height 23
click at [606, 296] on div "4" at bounding box center [607, 297] width 19 height 11
type input "[DATE]"
click at [715, 234] on input "15:30" at bounding box center [754, 232] width 165 height 23
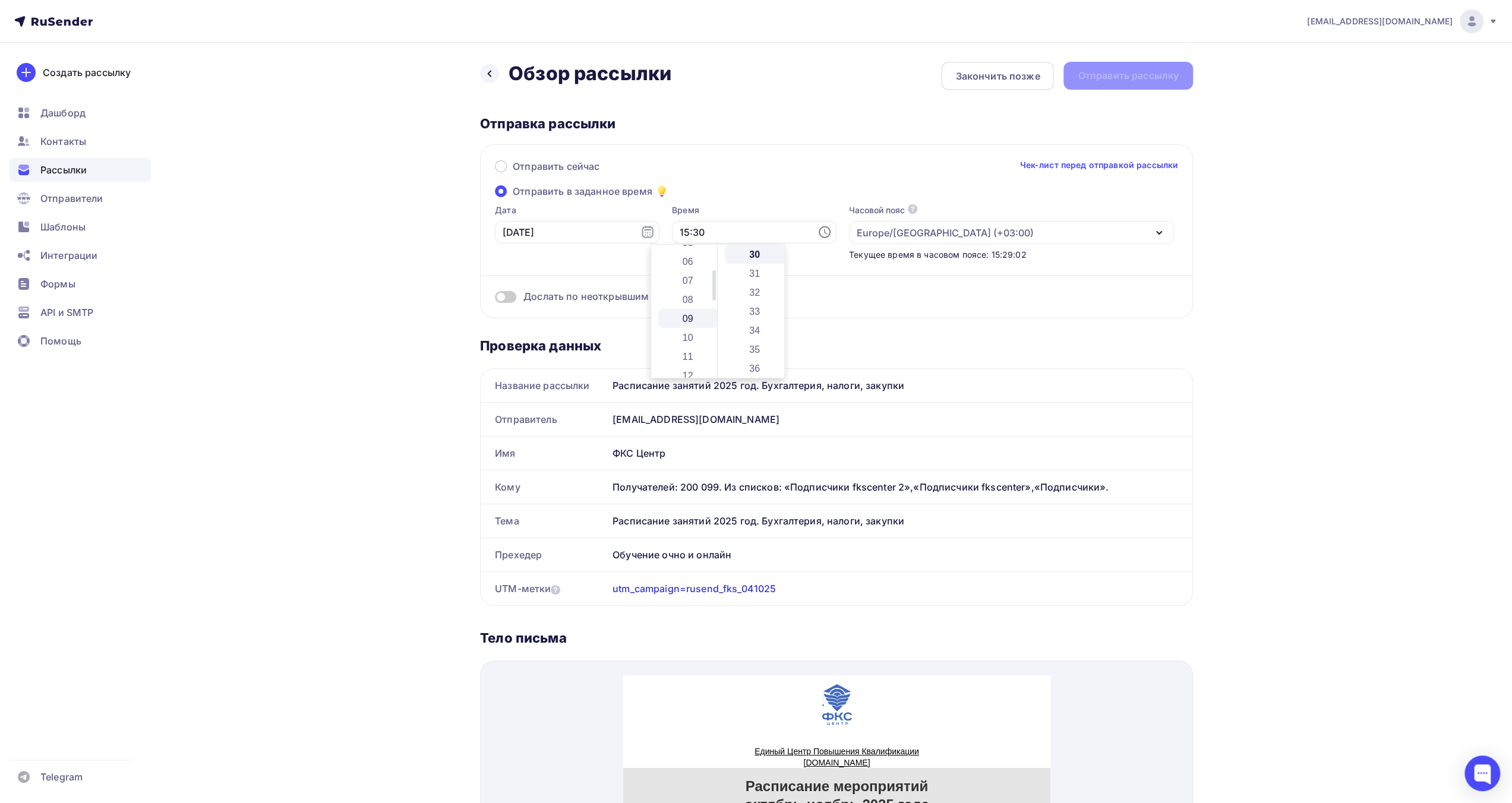
click at [690, 323] on li "09" at bounding box center [689, 318] width 61 height 19
click at [749, 257] on li "00" at bounding box center [756, 254] width 61 height 19
type input "09:00"
click at [1313, 313] on div "[EMAIL_ADDRESS][DOMAIN_NAME] Аккаунт Тарифы Выйти Создать рассылку [GEOGRAPHIC_…" at bounding box center [756, 713] width 1512 height 1426
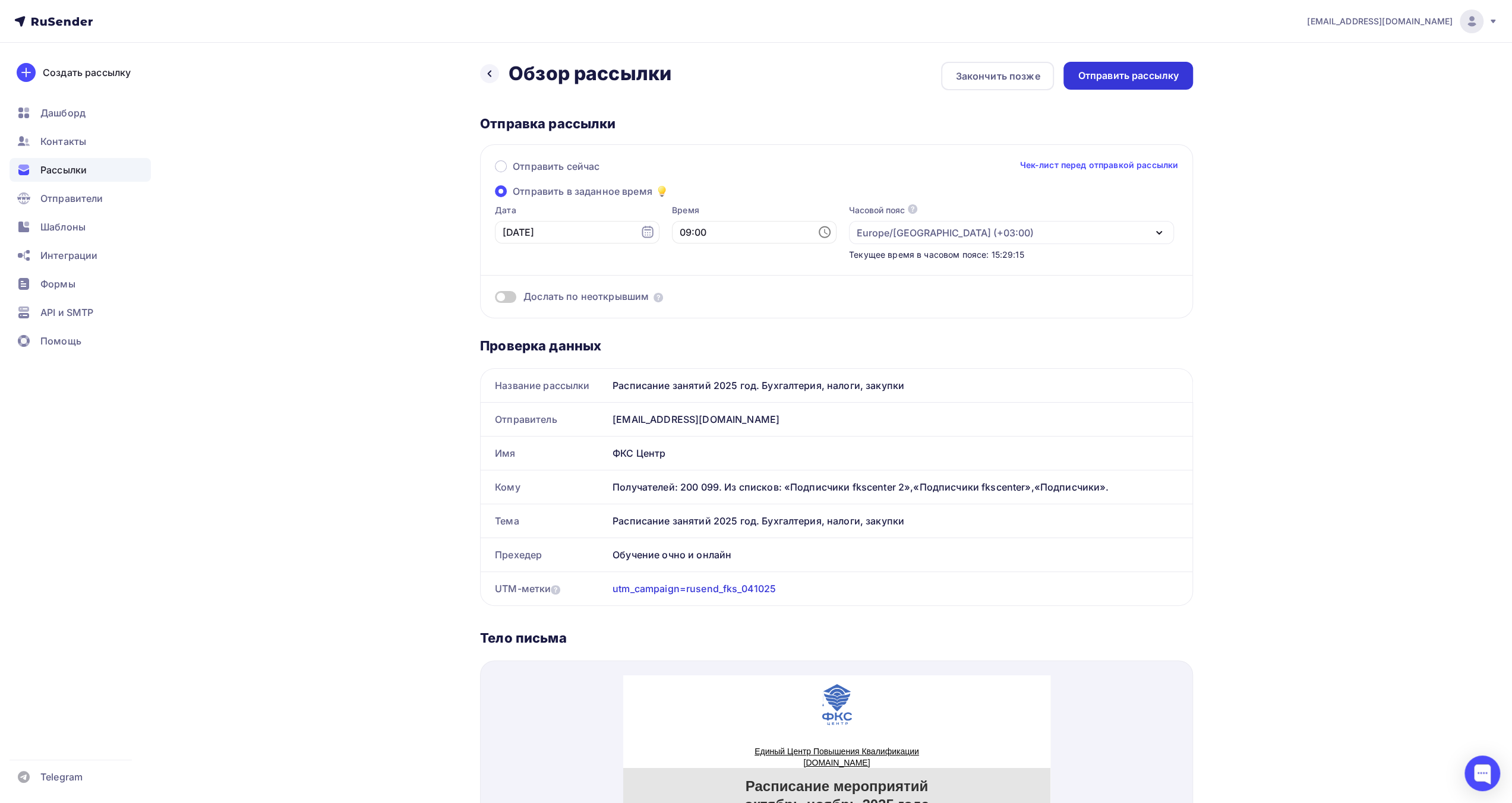
click at [1142, 79] on div "Отправить рассылку" at bounding box center [1128, 75] width 101 height 13
